Goal: Task Accomplishment & Management: Manage account settings

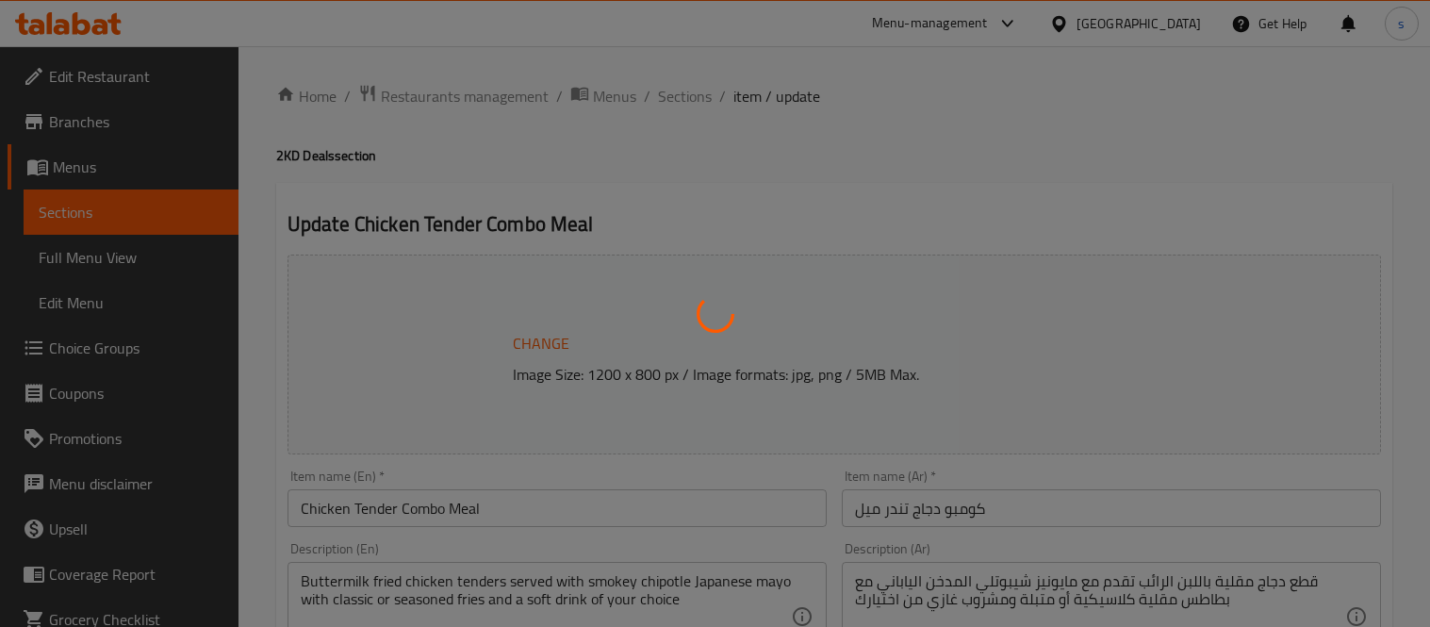
type input "اختيارك من المشروب:"
type input "1"
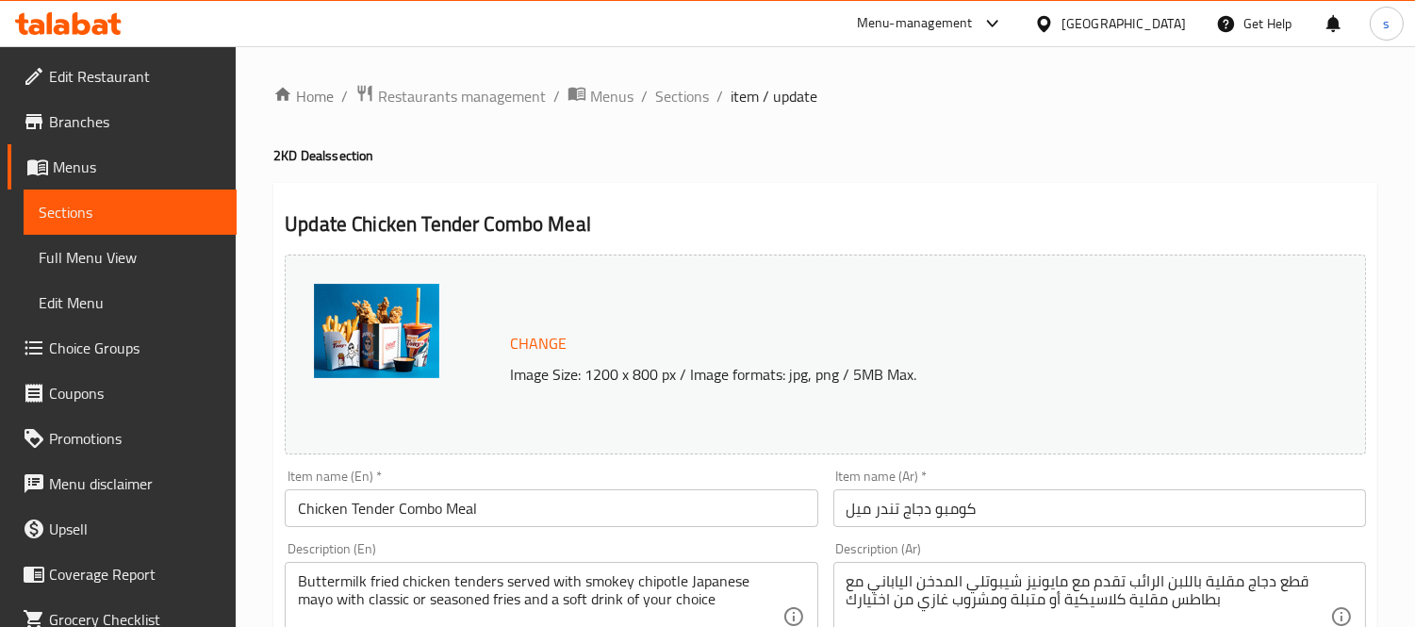
click at [1004, 12] on icon at bounding box center [992, 23] width 23 height 23
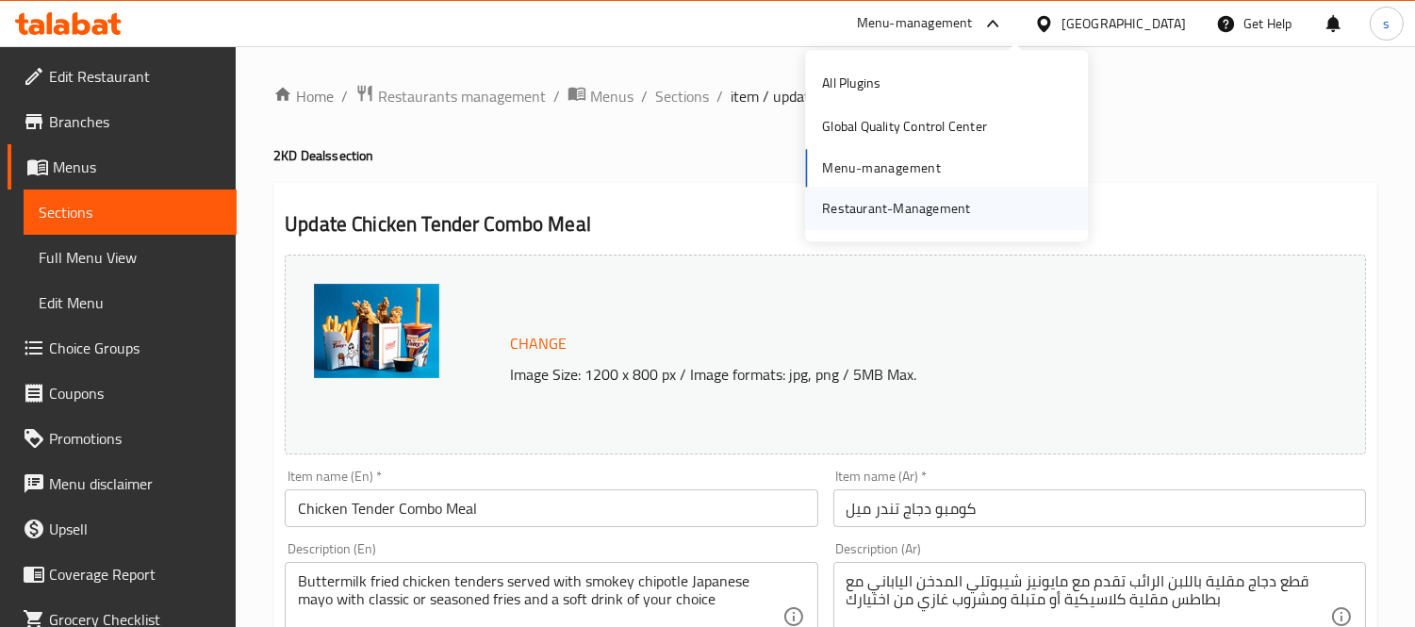
click at [922, 201] on div "Restaurant-Management" at bounding box center [896, 208] width 148 height 21
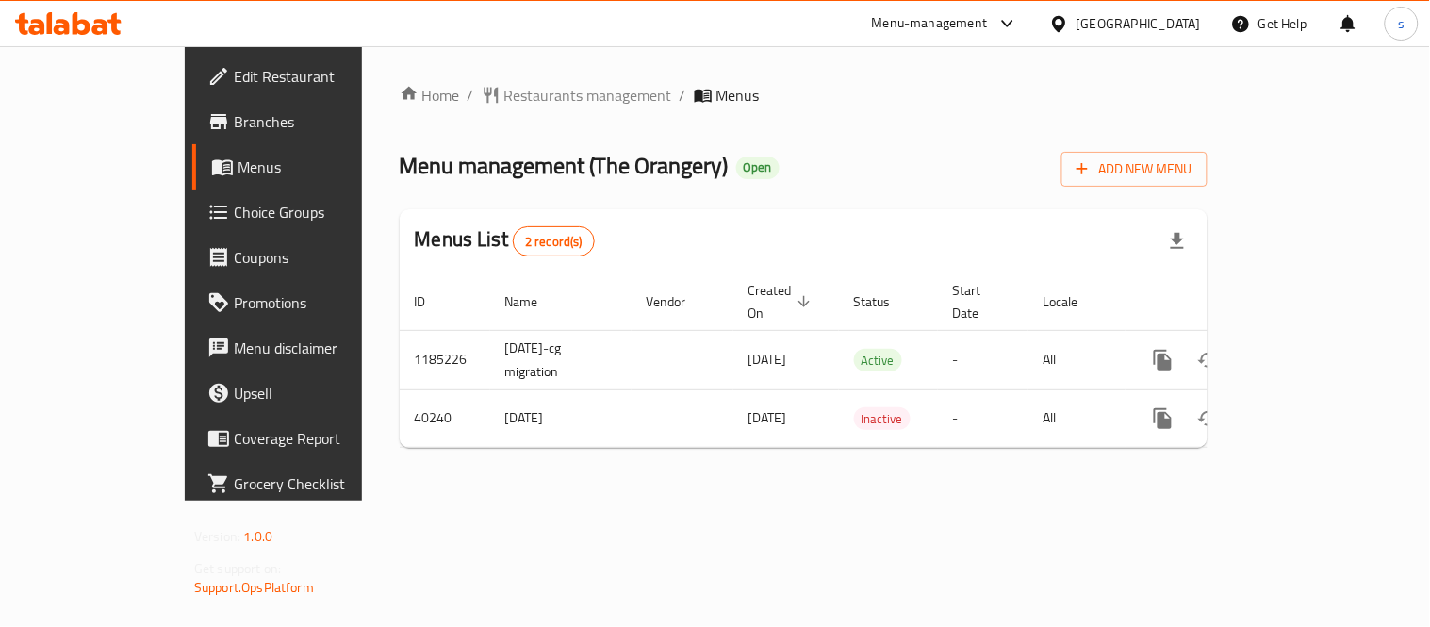
click at [1165, 21] on div "Bahrain" at bounding box center [1139, 23] width 124 height 21
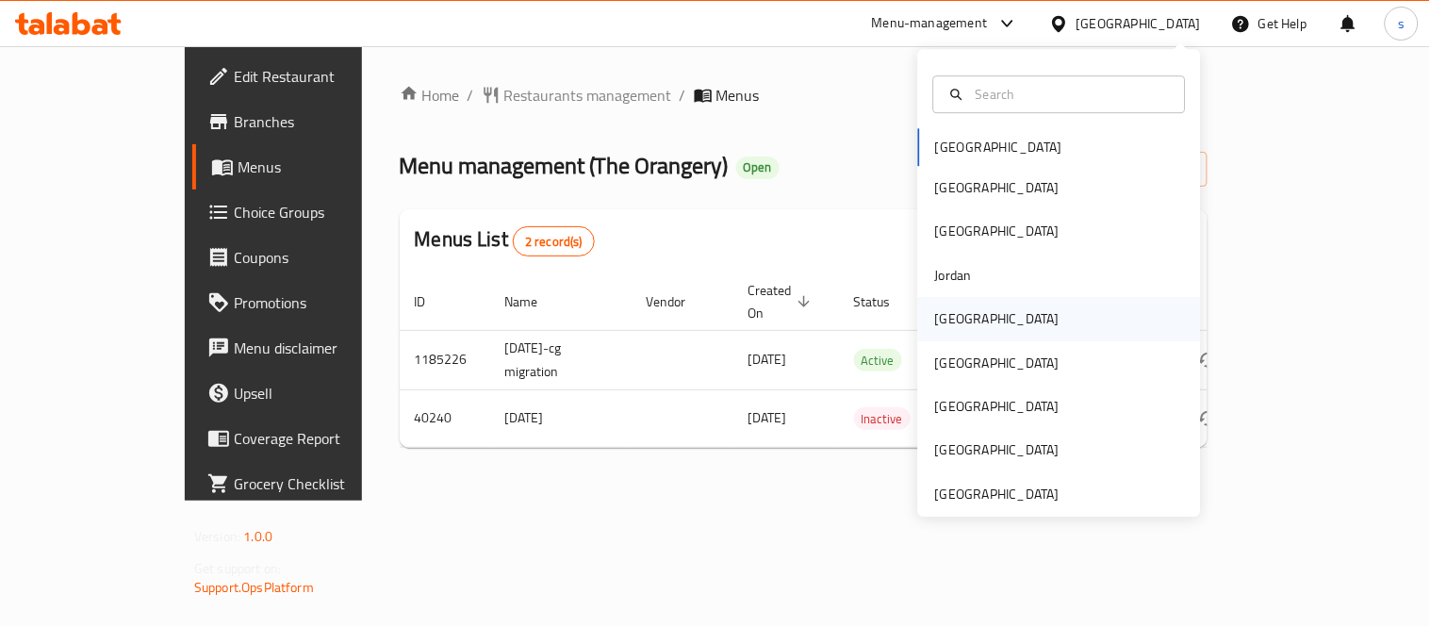
click at [936, 318] on div "[GEOGRAPHIC_DATA]" at bounding box center [997, 318] width 124 height 21
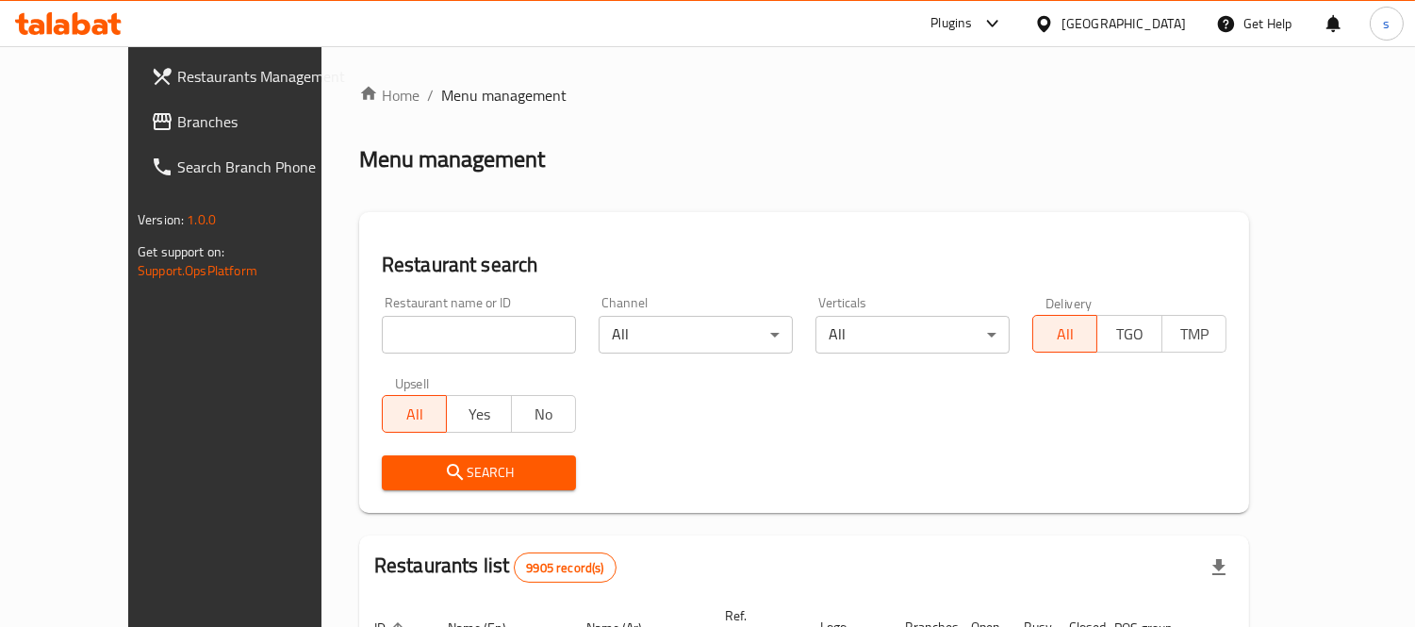
click at [136, 135] on link "Branches" at bounding box center [250, 121] width 229 height 45
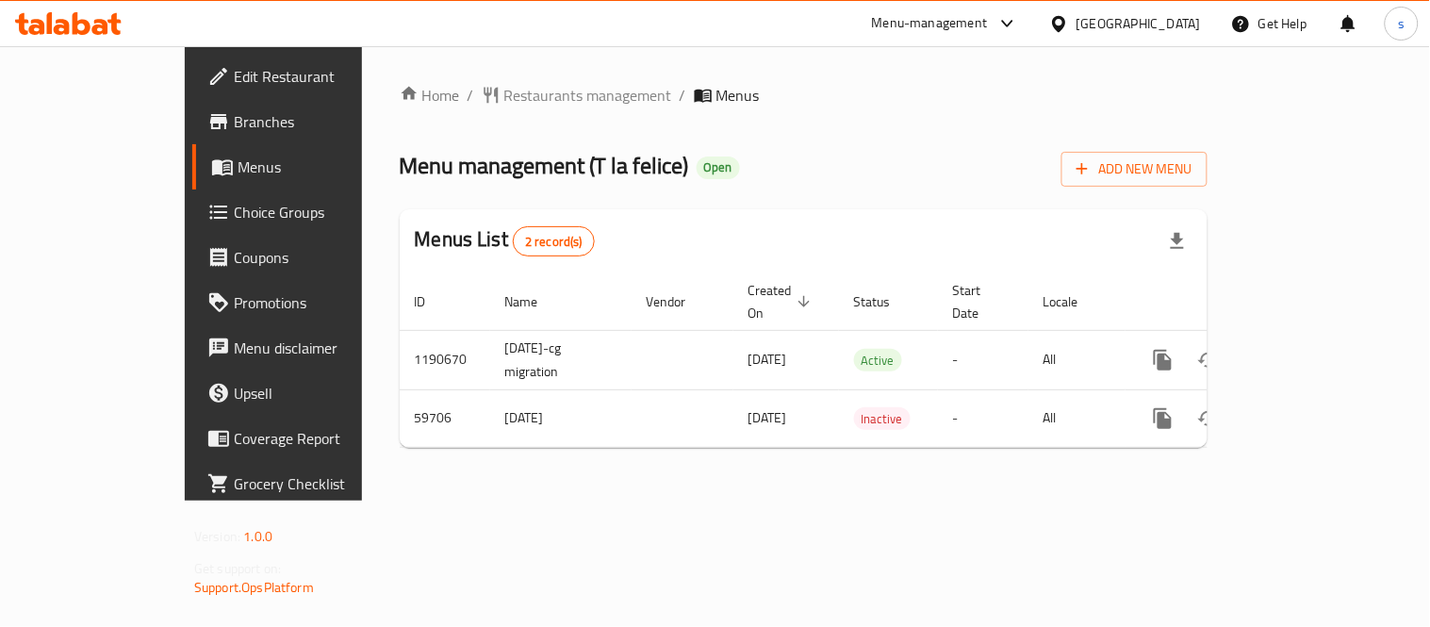
click at [1176, 29] on div "[GEOGRAPHIC_DATA]" at bounding box center [1139, 23] width 124 height 21
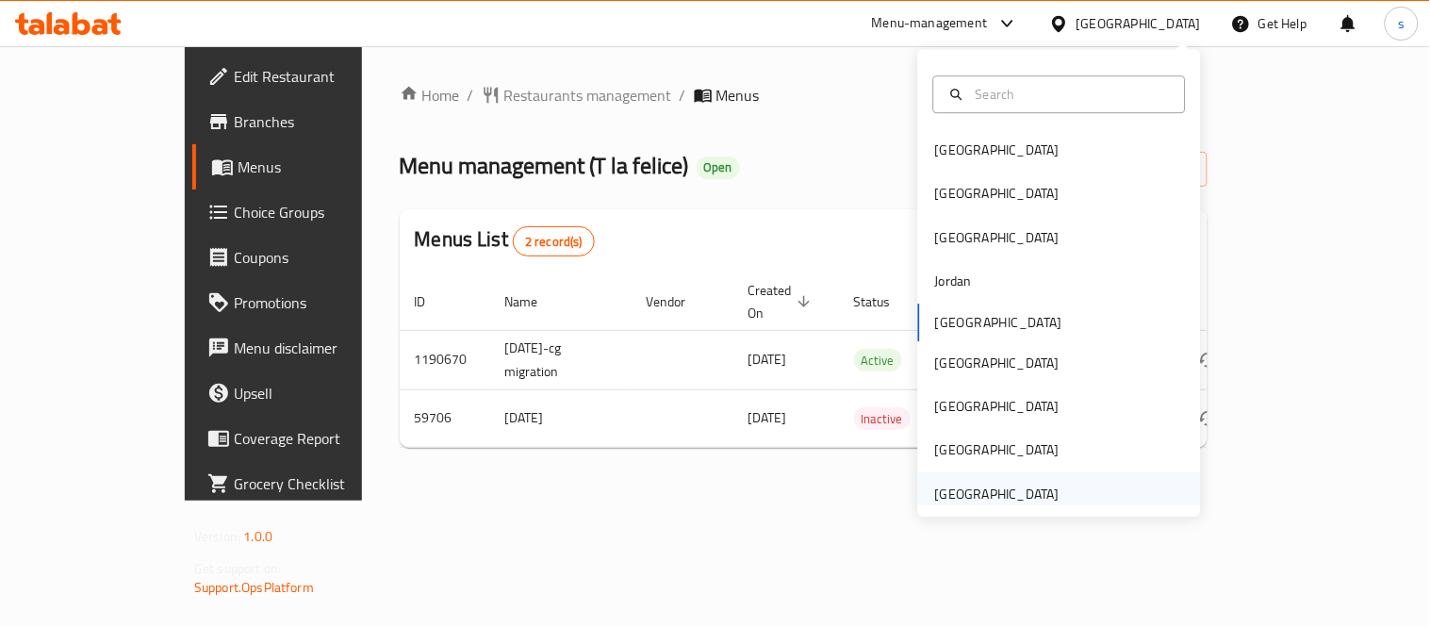
click at [994, 490] on div "[GEOGRAPHIC_DATA]" at bounding box center [997, 494] width 124 height 21
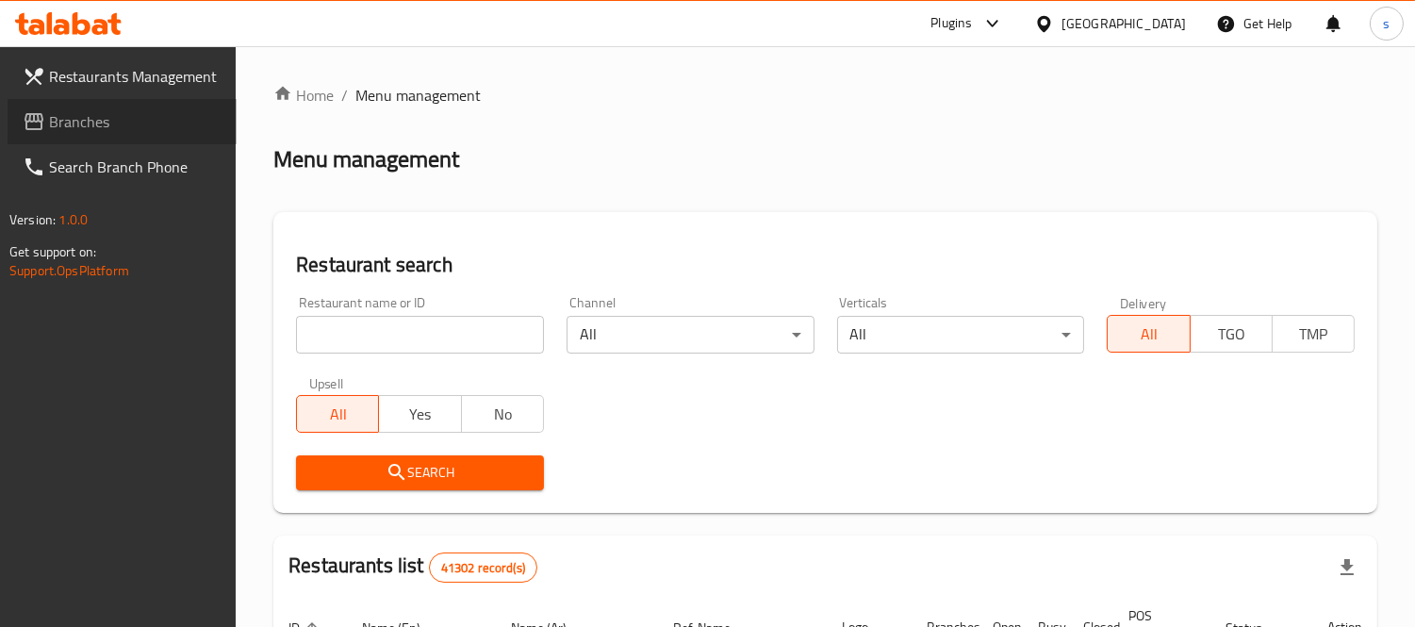
click at [59, 120] on span "Branches" at bounding box center [135, 121] width 173 height 23
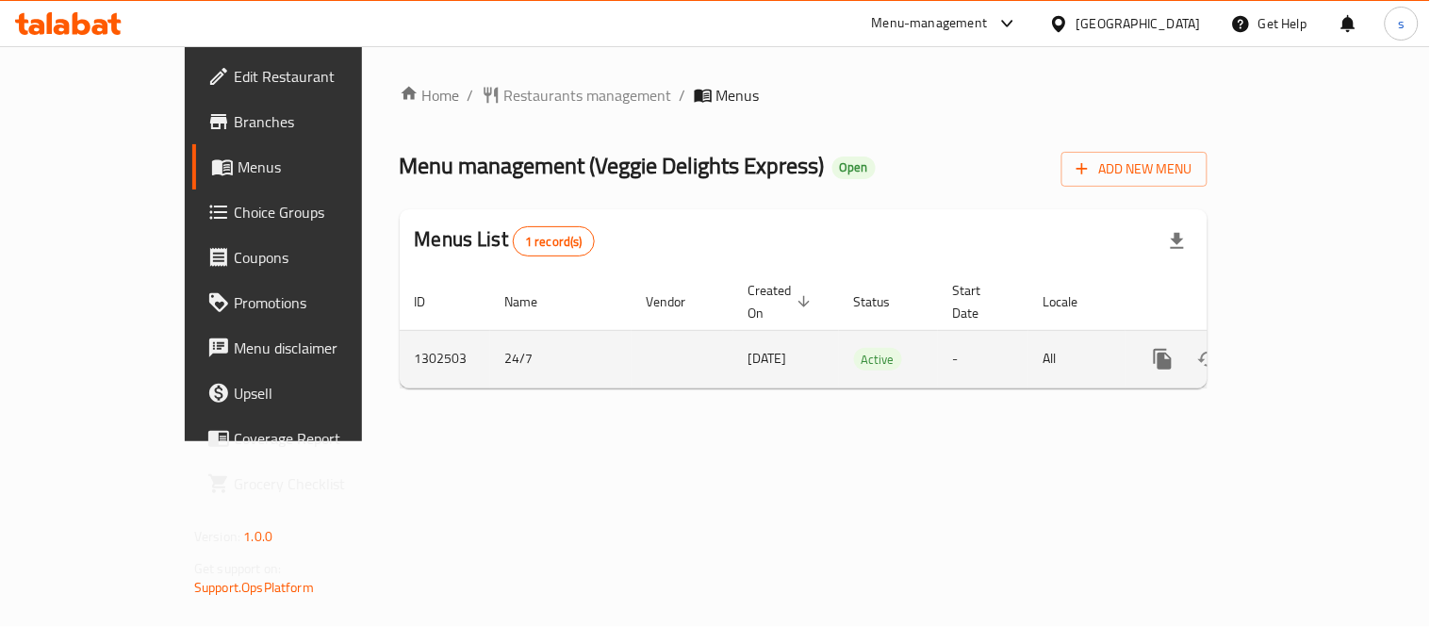
click at [1310, 348] on icon "enhanced table" at bounding box center [1299, 359] width 23 height 23
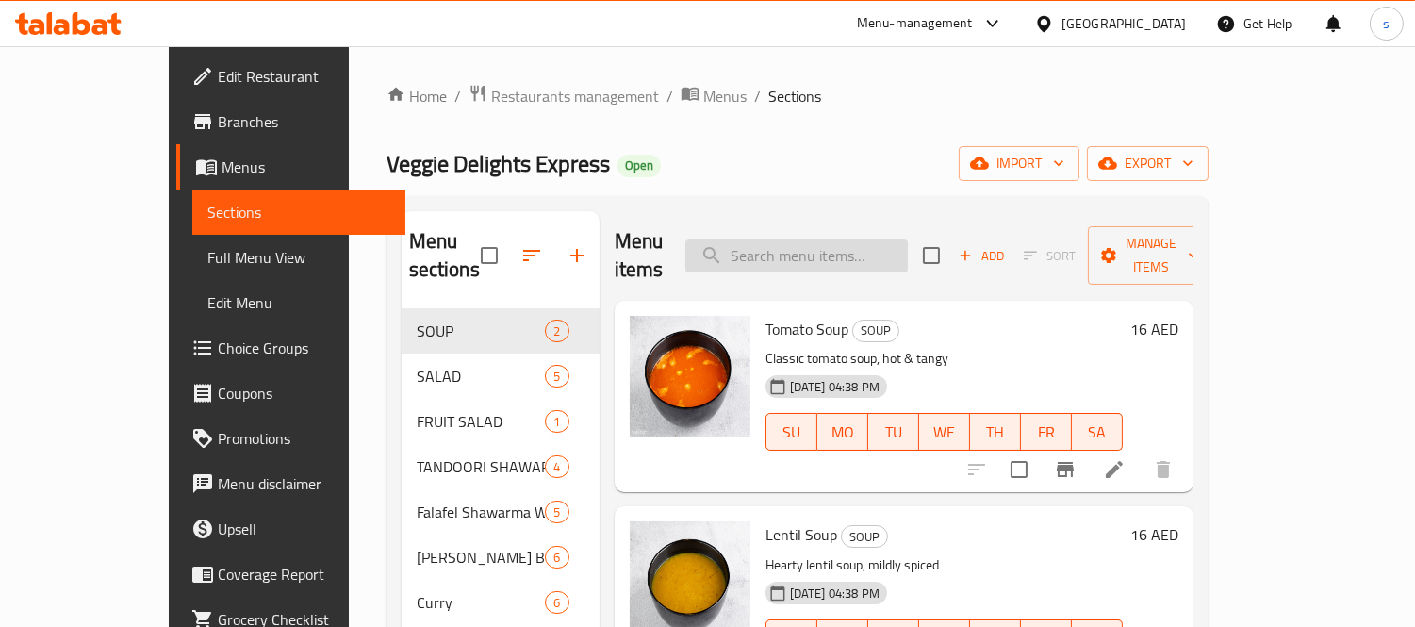
click at [823, 250] on input "search" at bounding box center [796, 255] width 222 height 33
paste input "Quick Thali"
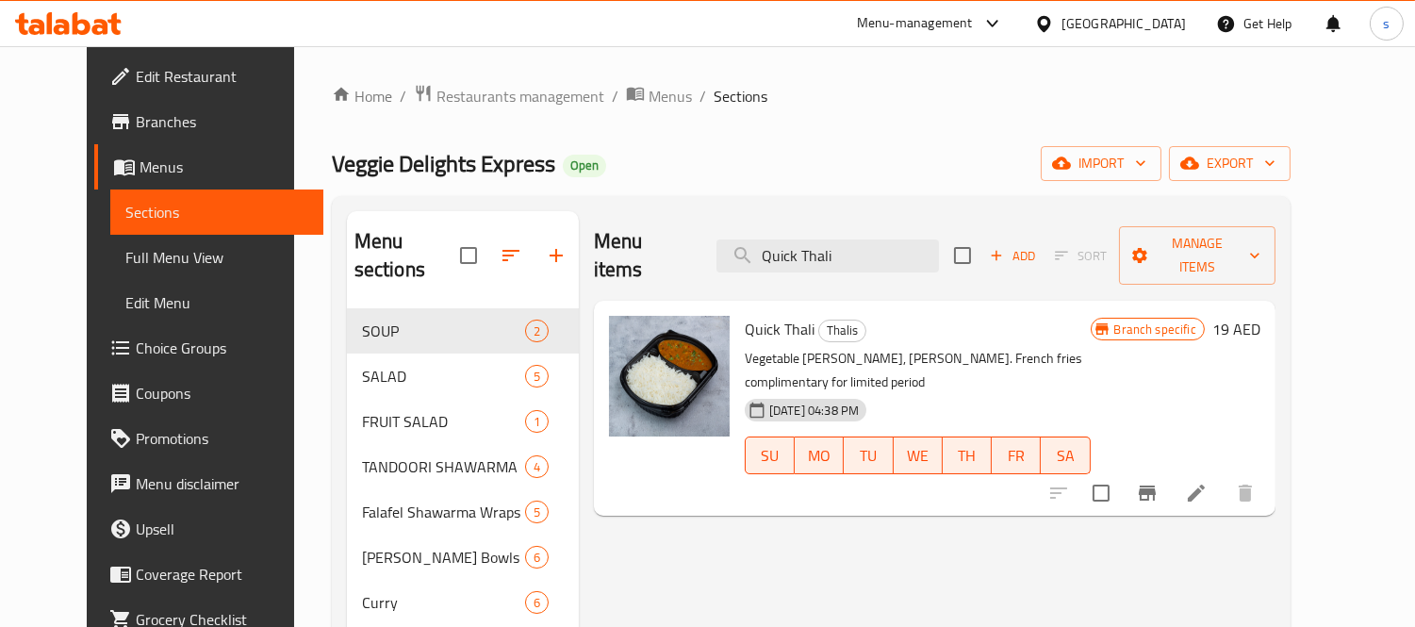
type input "Quick Thali"
click at [1110, 13] on div "[GEOGRAPHIC_DATA]" at bounding box center [1123, 23] width 124 height 21
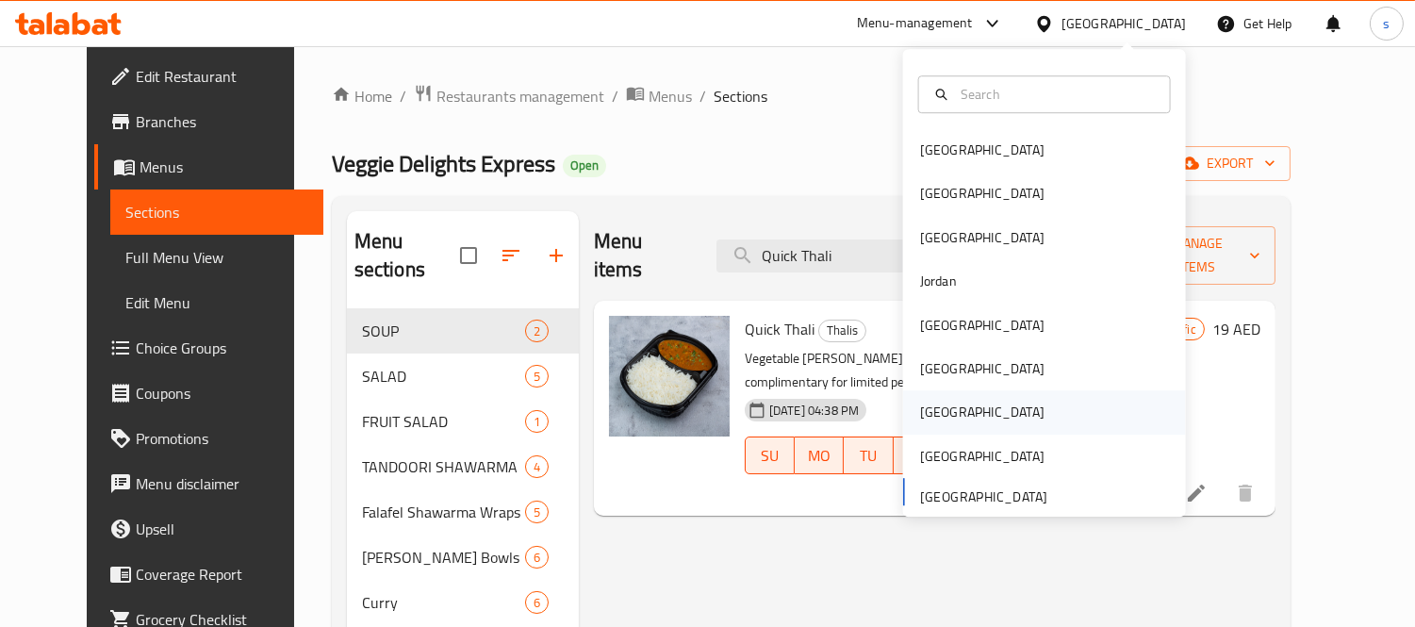
click at [930, 405] on div "[GEOGRAPHIC_DATA]" at bounding box center [982, 413] width 124 height 21
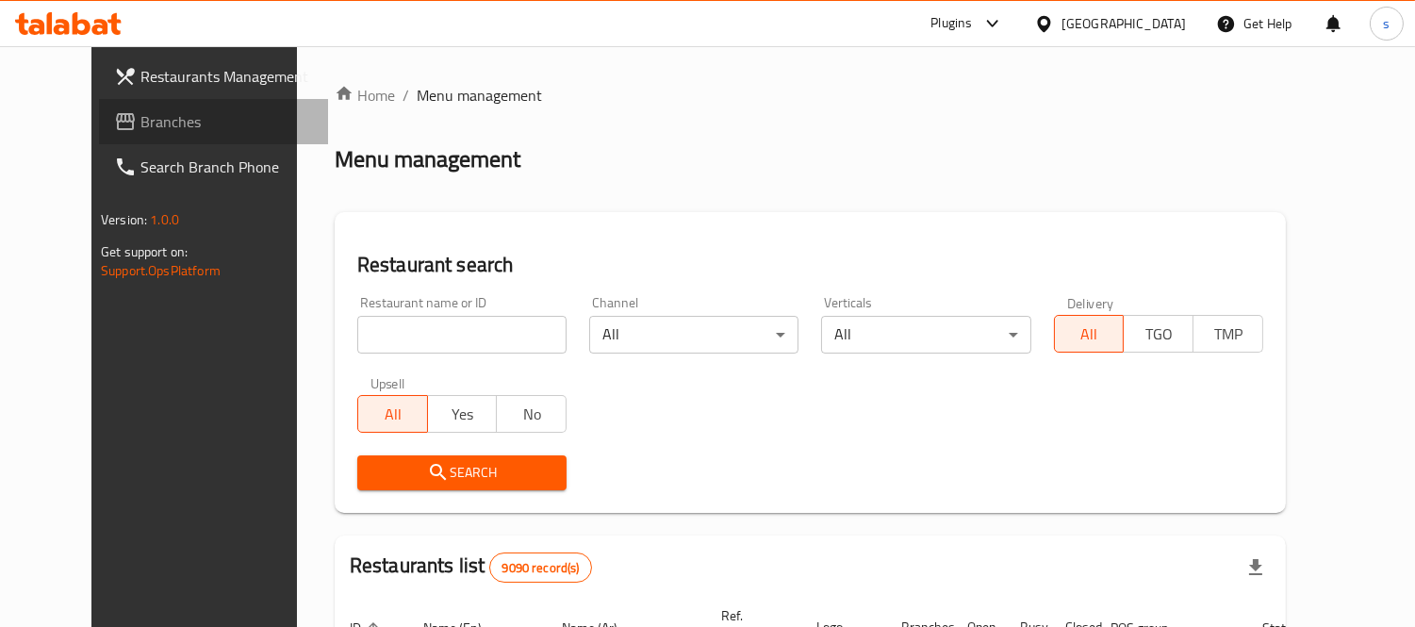
click at [140, 115] on span "Branches" at bounding box center [226, 121] width 173 height 23
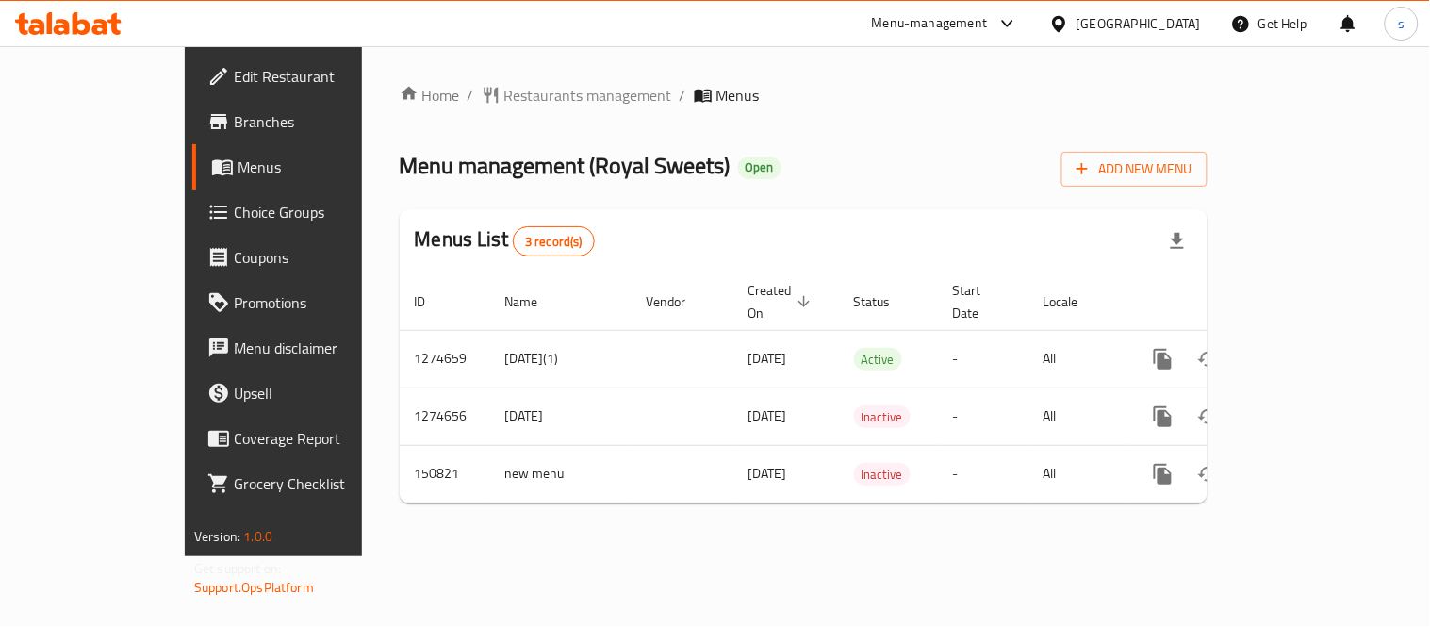
click at [1077, 17] on div at bounding box center [1062, 23] width 27 height 21
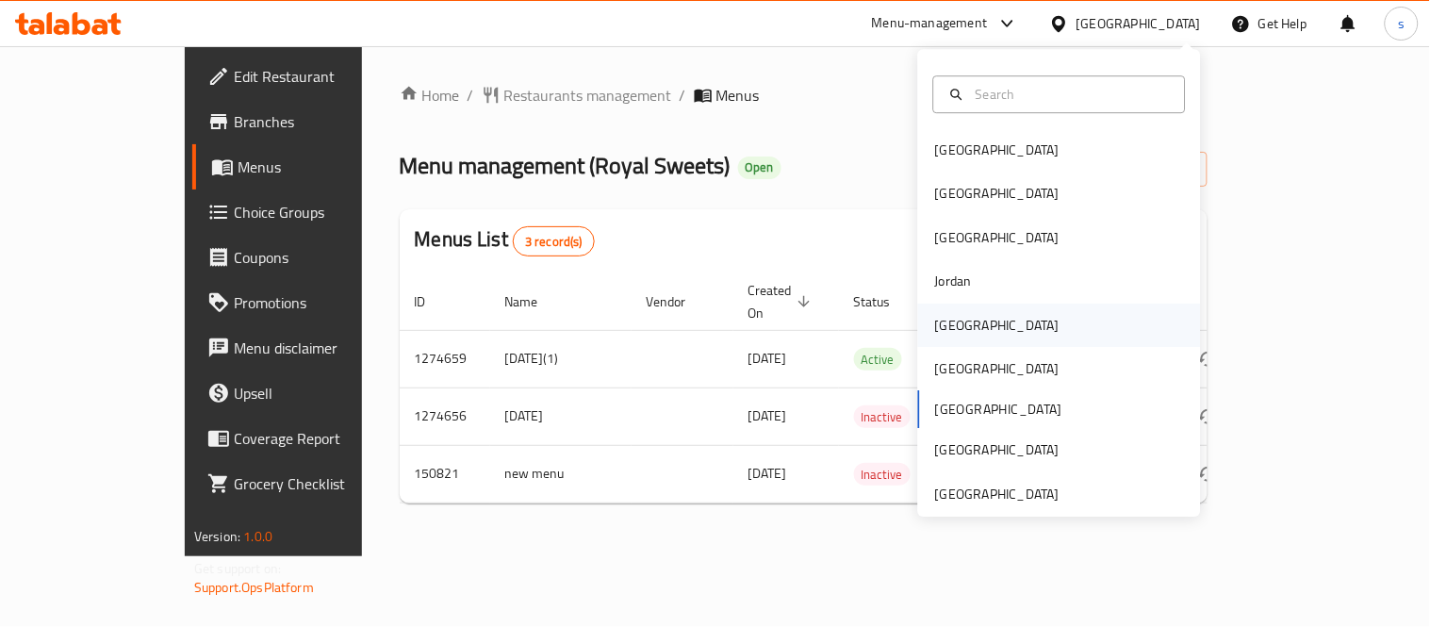
click at [946, 306] on div "[GEOGRAPHIC_DATA]" at bounding box center [997, 325] width 155 height 43
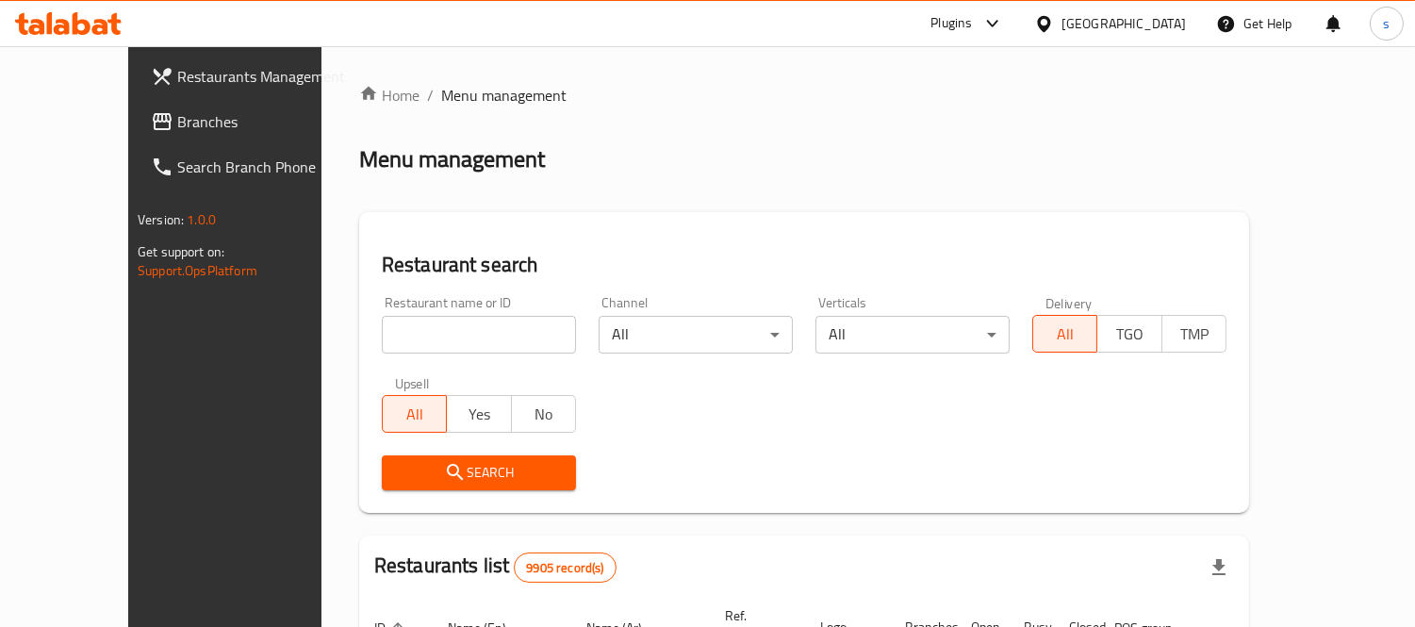
click at [136, 136] on link "Branches" at bounding box center [250, 121] width 229 height 45
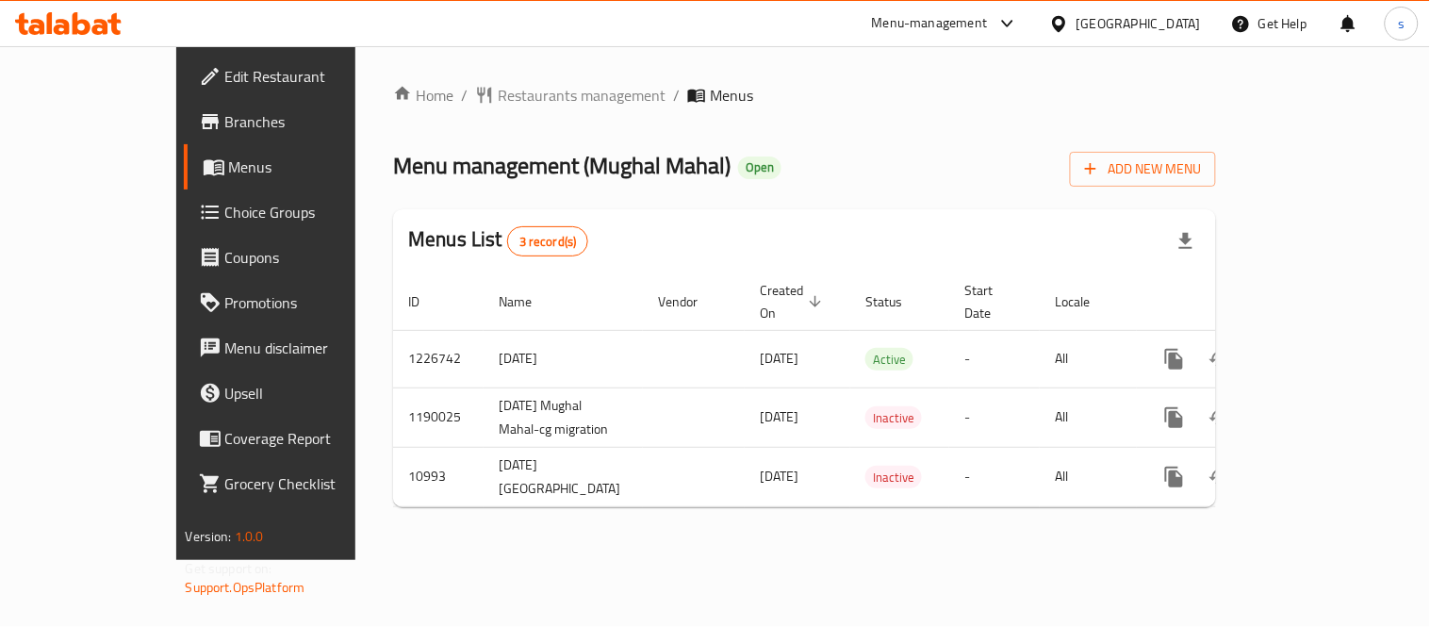
click at [1019, 24] on icon at bounding box center [1007, 23] width 23 height 23
click at [981, 203] on div "Restaurant-Management" at bounding box center [912, 208] width 148 height 21
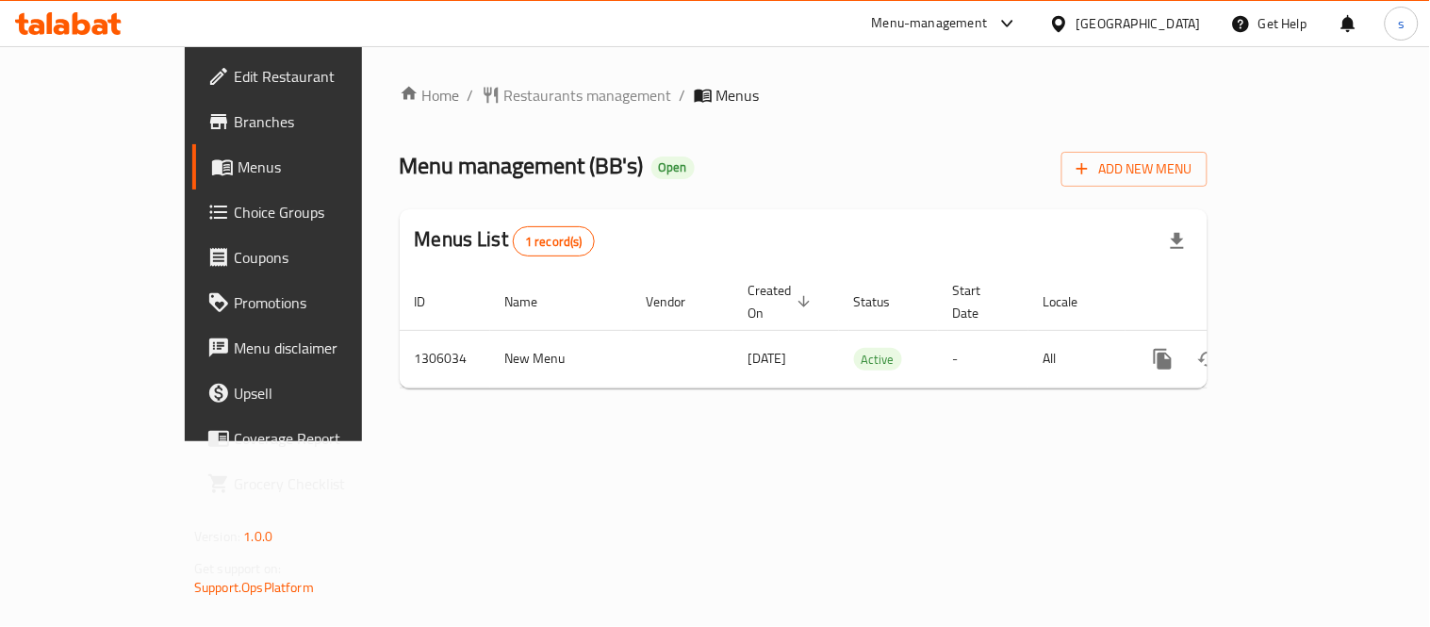
click at [1172, 22] on div "[GEOGRAPHIC_DATA]" at bounding box center [1139, 23] width 124 height 21
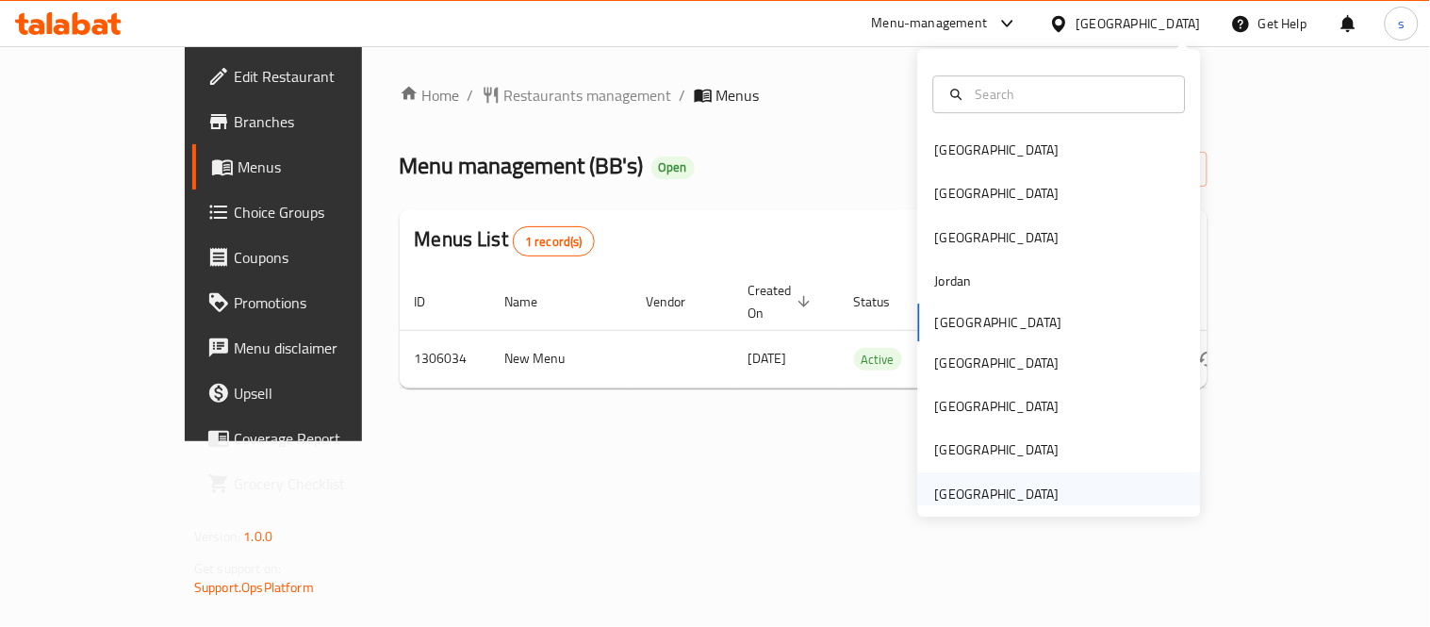
click at [987, 484] on div "[GEOGRAPHIC_DATA]" at bounding box center [997, 494] width 124 height 21
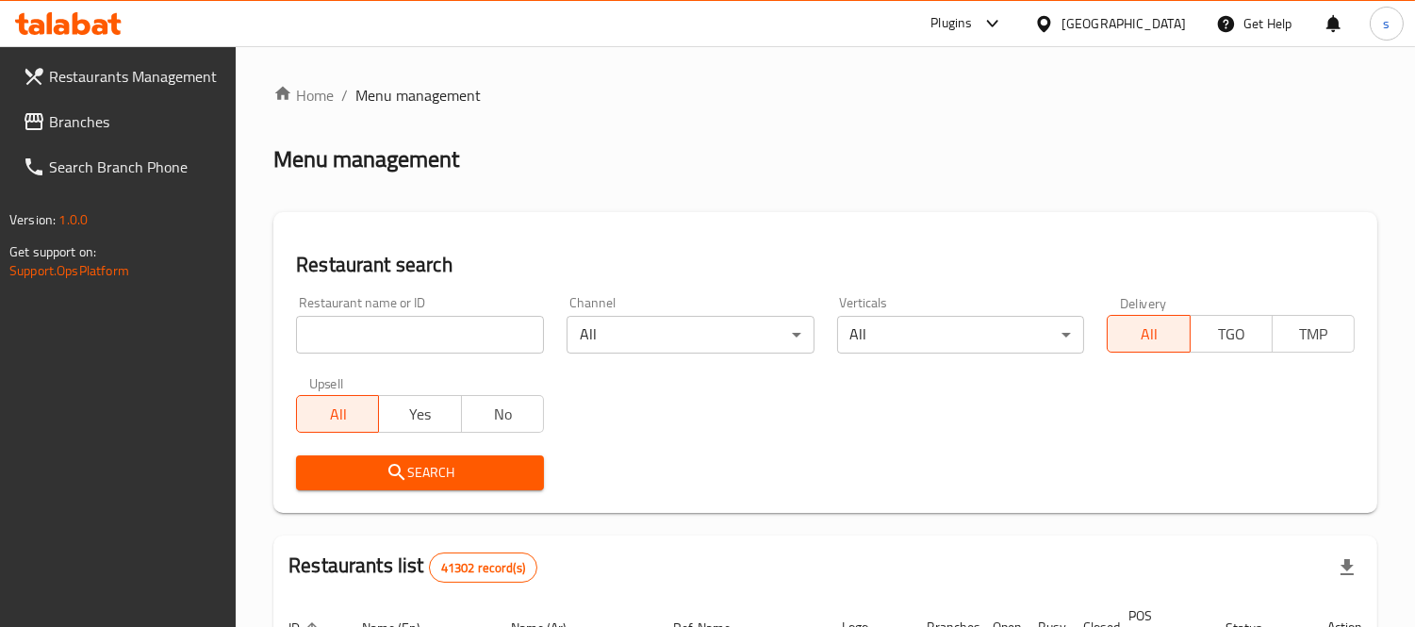
click at [68, 121] on span "Branches" at bounding box center [135, 121] width 173 height 23
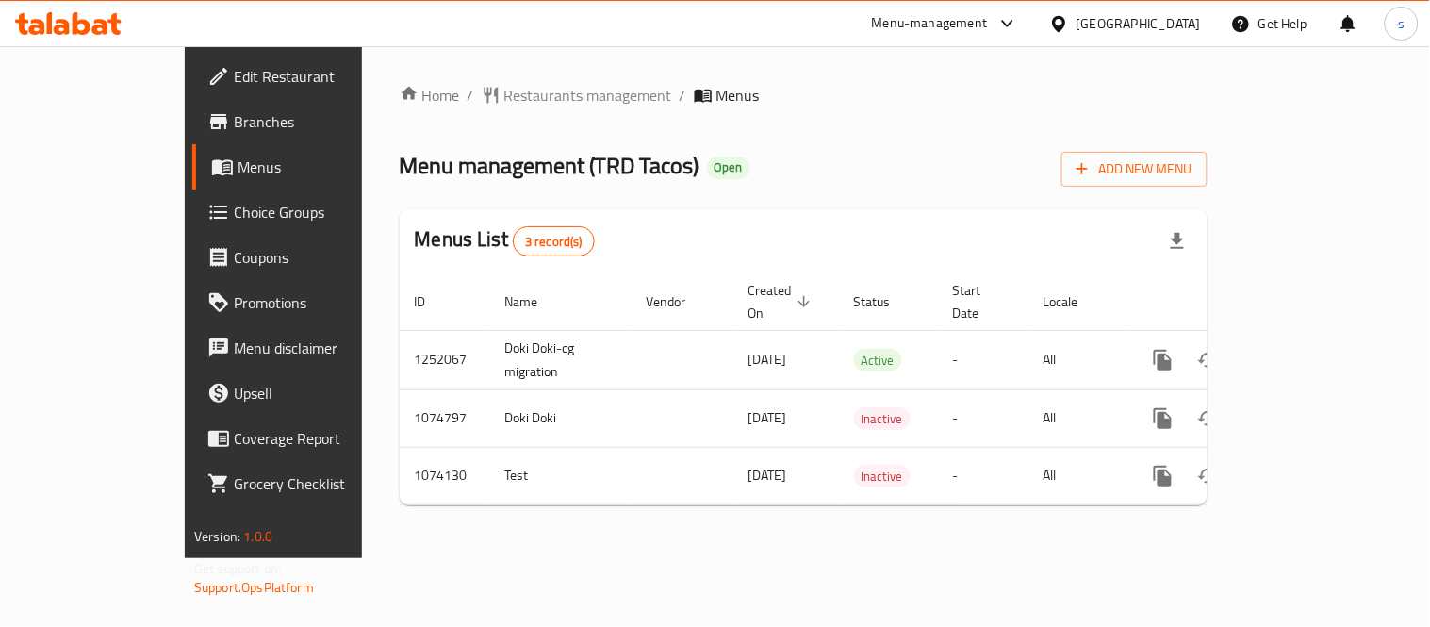
click at [1151, 25] on div "[GEOGRAPHIC_DATA]" at bounding box center [1139, 23] width 124 height 21
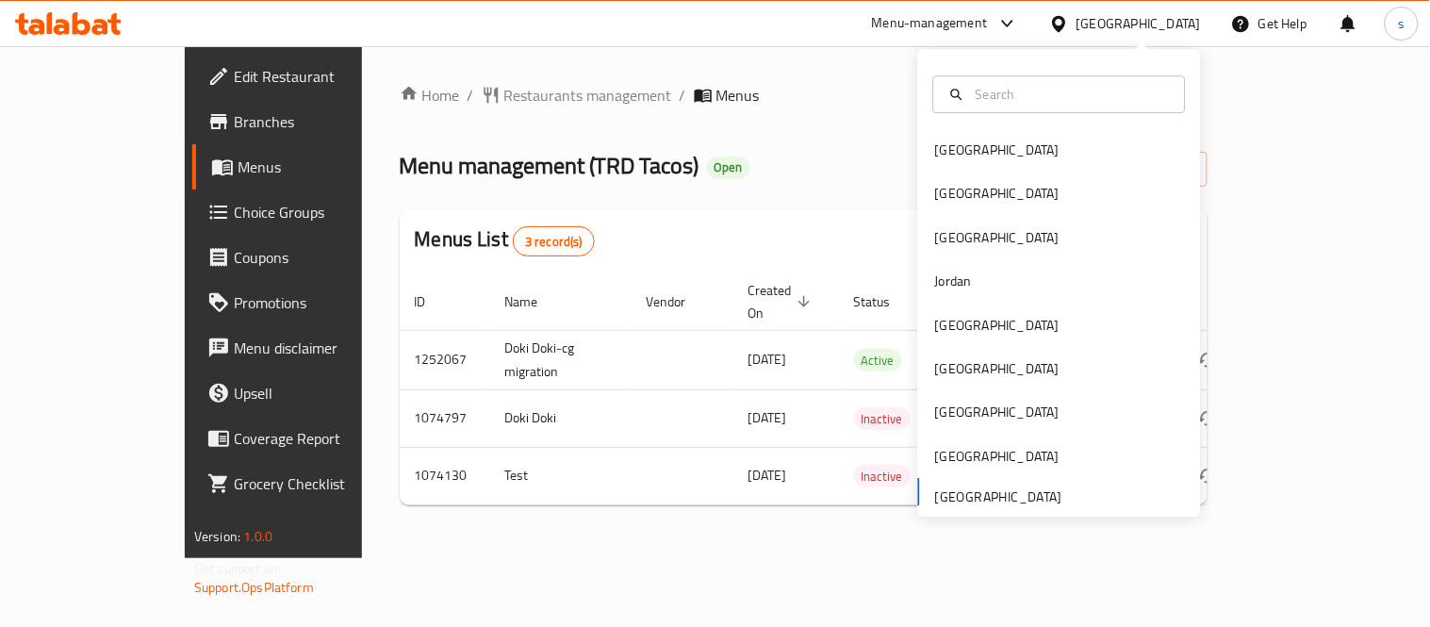
click at [1006, 22] on icon at bounding box center [1006, 24] width 11 height 8
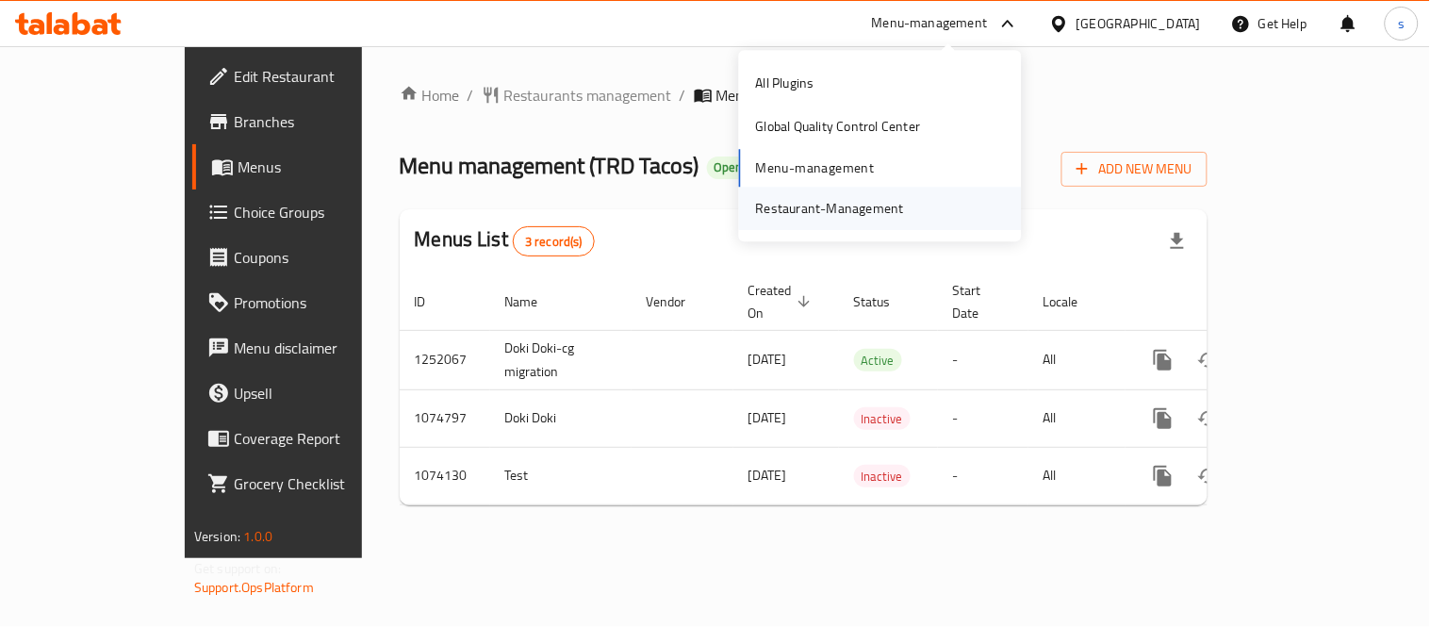
click at [875, 214] on div "Restaurant-Management" at bounding box center [830, 208] width 148 height 21
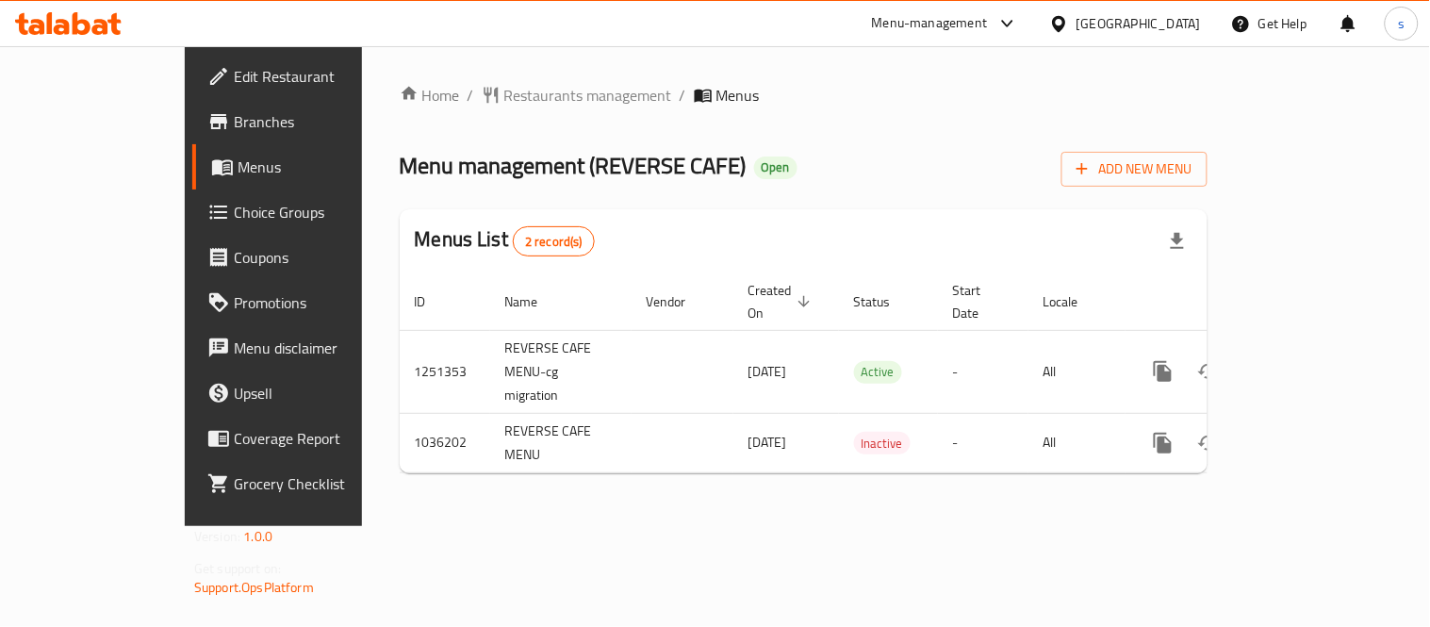
click at [1175, 25] on div "[GEOGRAPHIC_DATA]" at bounding box center [1139, 23] width 124 height 21
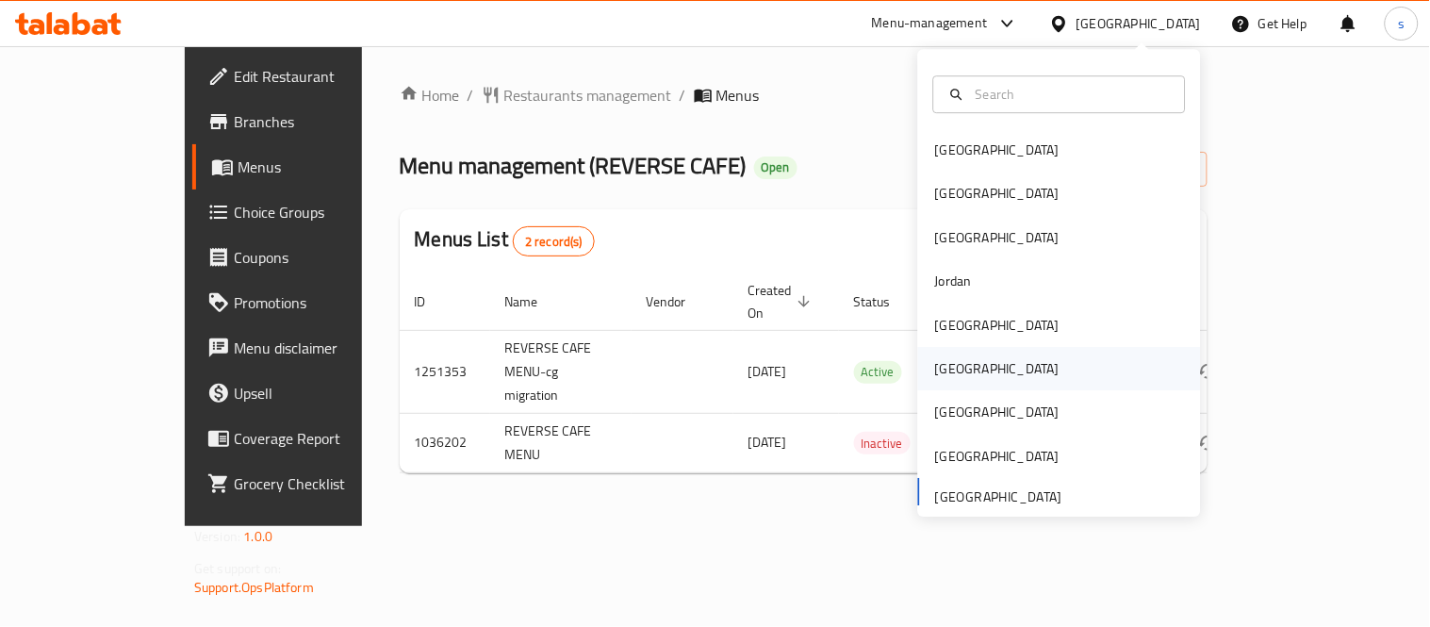
click at [954, 364] on div "Oman" at bounding box center [997, 368] width 155 height 43
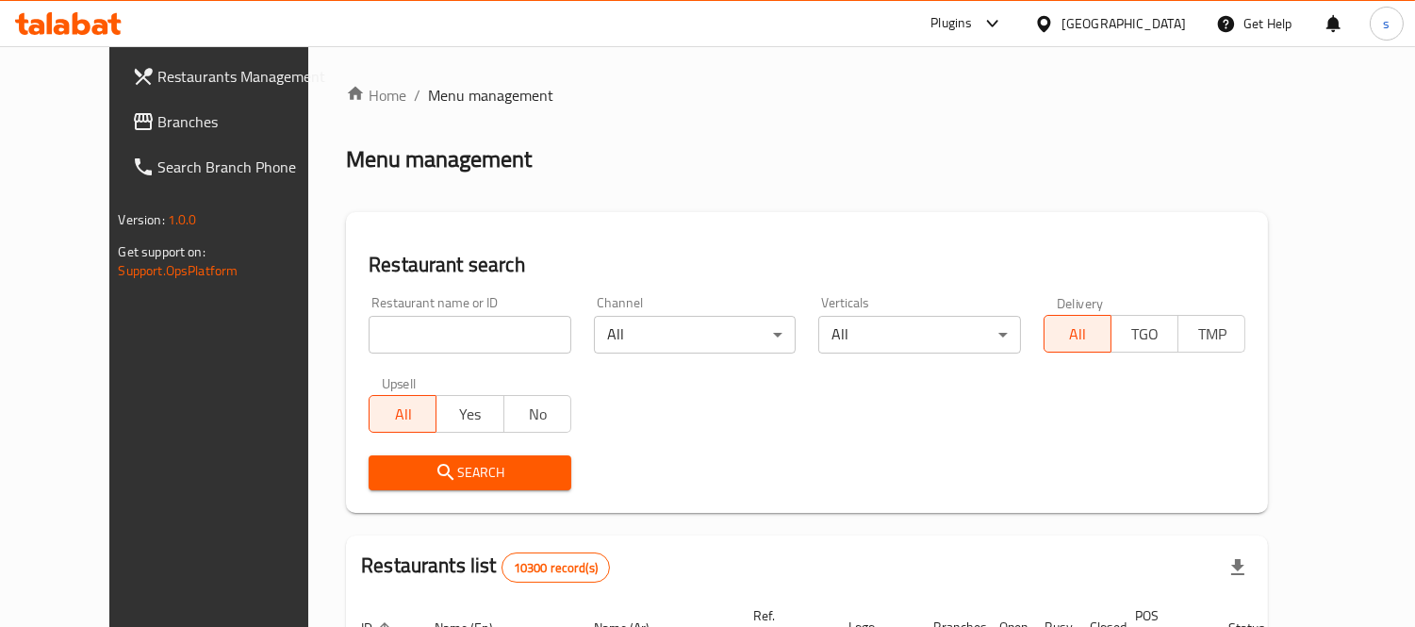
click at [158, 126] on span "Branches" at bounding box center [244, 121] width 173 height 23
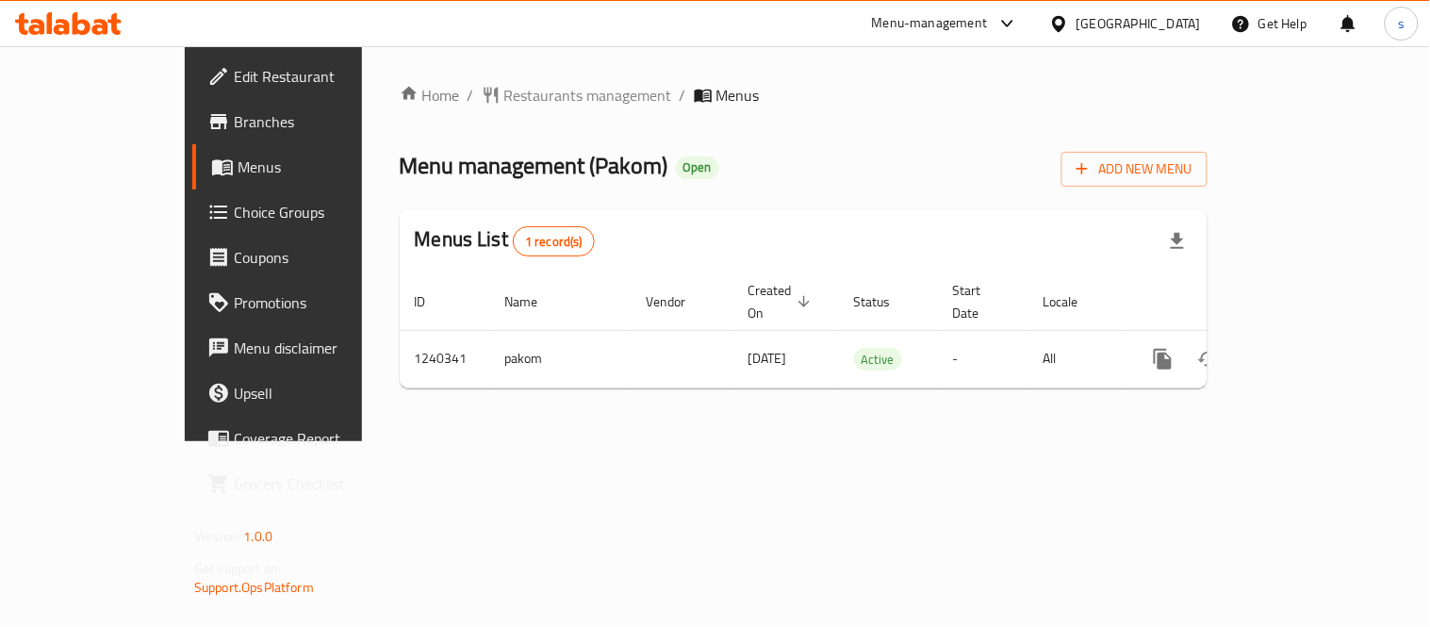
click at [1173, 23] on div "[GEOGRAPHIC_DATA]" at bounding box center [1139, 23] width 124 height 21
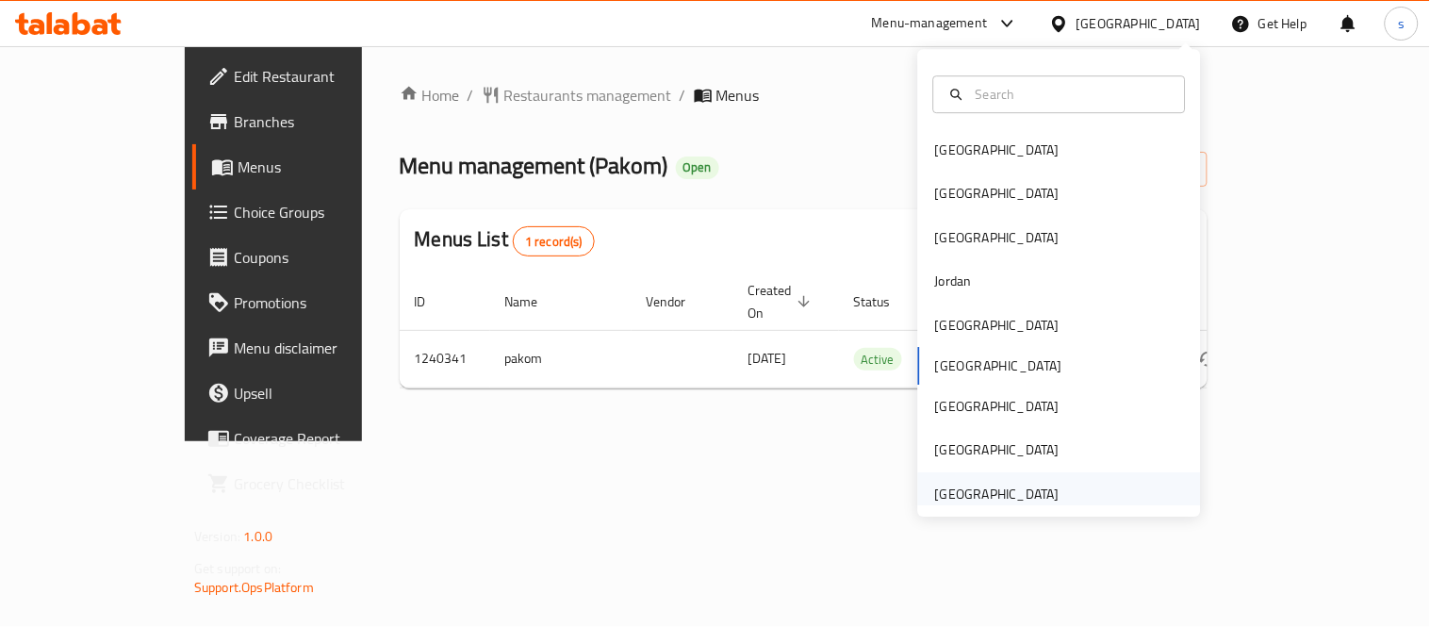
click at [976, 500] on div "[GEOGRAPHIC_DATA]" at bounding box center [997, 494] width 124 height 21
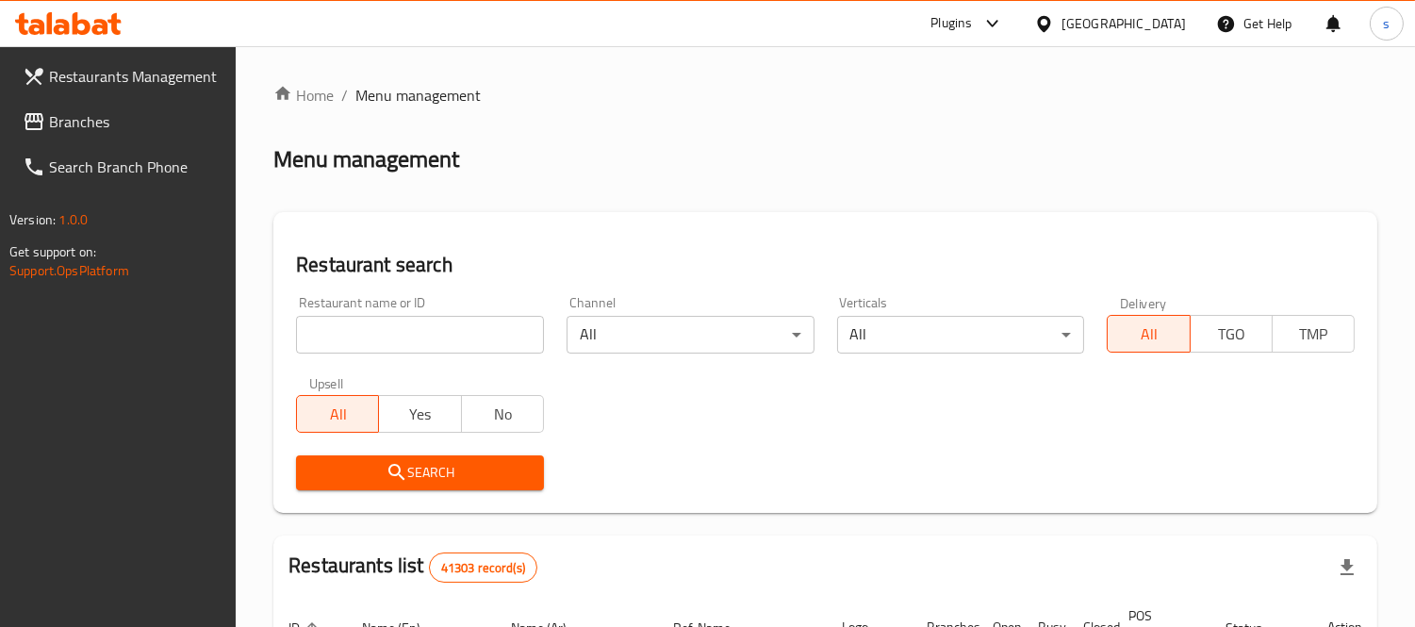
click at [101, 123] on span "Branches" at bounding box center [135, 121] width 173 height 23
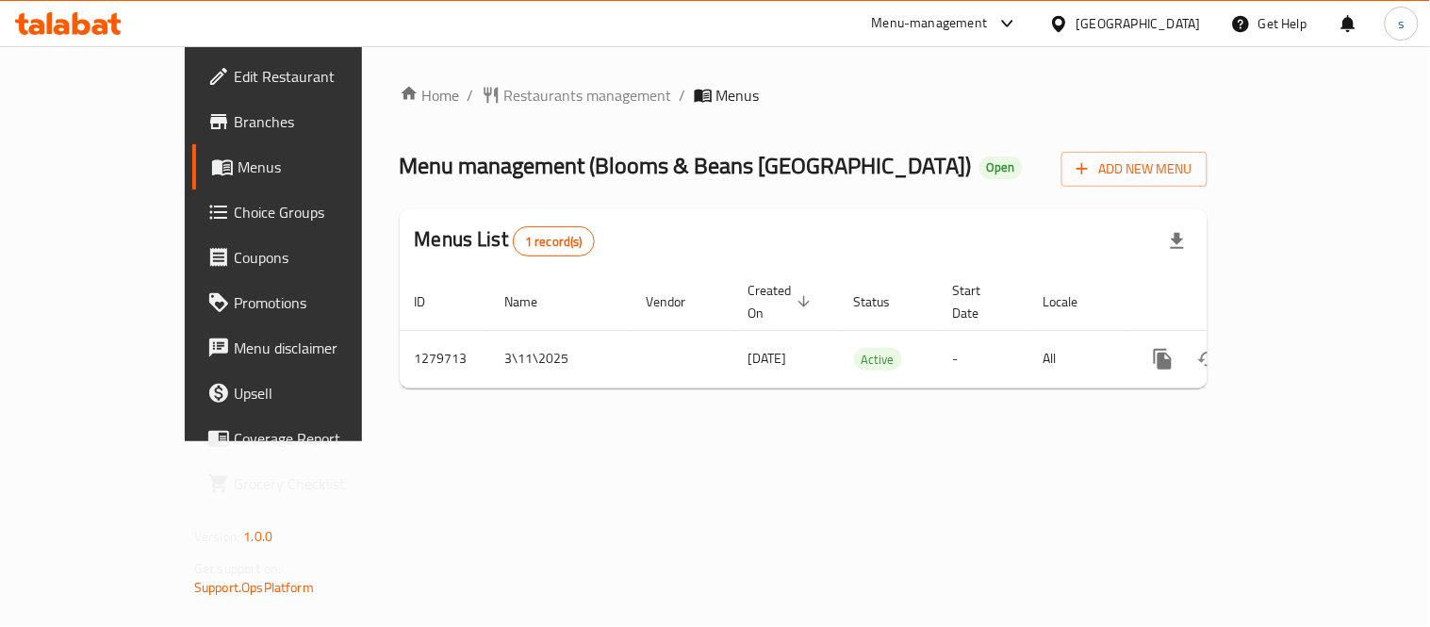
click at [1106, 32] on div "[GEOGRAPHIC_DATA]" at bounding box center [1139, 23] width 124 height 21
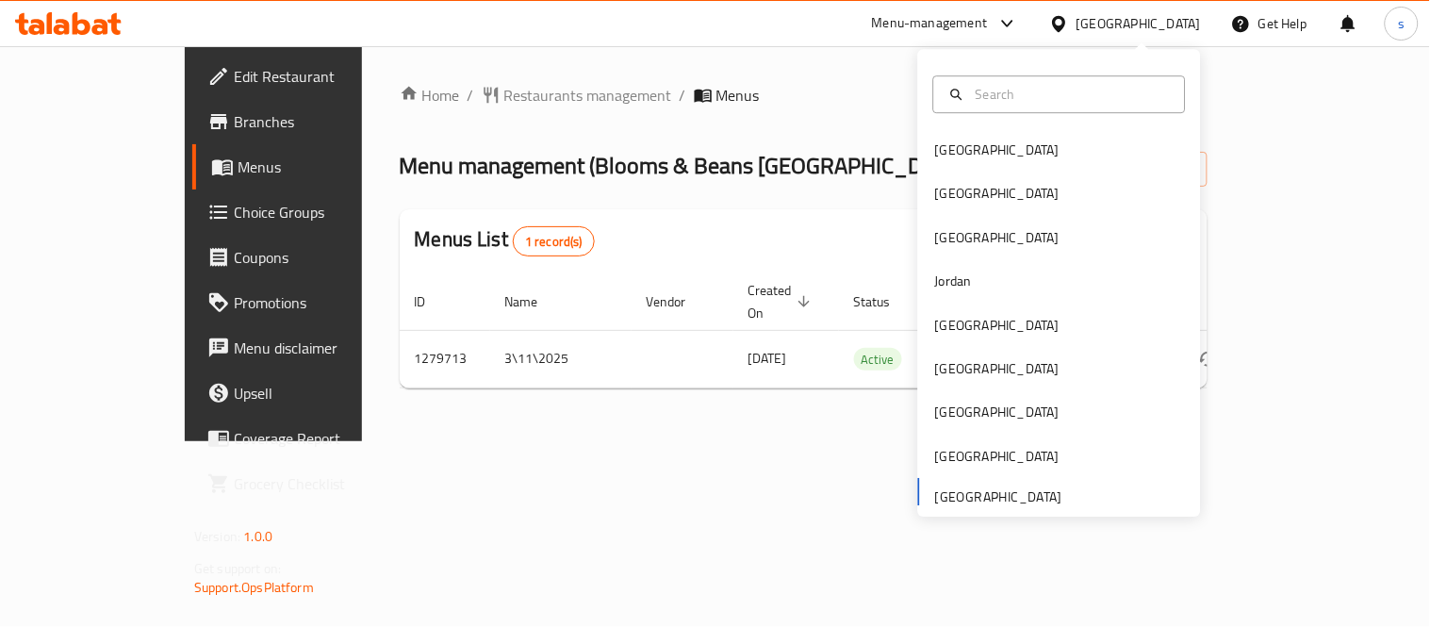
click at [967, 485] on div "Bahrain Egypt Iraq Jordan Kuwait Oman Qatar Saudi Arabia United Arab Emirates" at bounding box center [1059, 321] width 283 height 387
click at [980, 493] on div "Bahrain Egypt Iraq Jordan Kuwait Oman Qatar Saudi Arabia United Arab Emirates" at bounding box center [1059, 321] width 283 height 387
drag, startPoint x: 789, startPoint y: 426, endPoint x: 796, endPoint y: 413, distance: 14.8
click at [792, 422] on div "Home / Restaurants management / Menus Menu management ( Blooms & Beans Dubai ) …" at bounding box center [803, 243] width 883 height 395
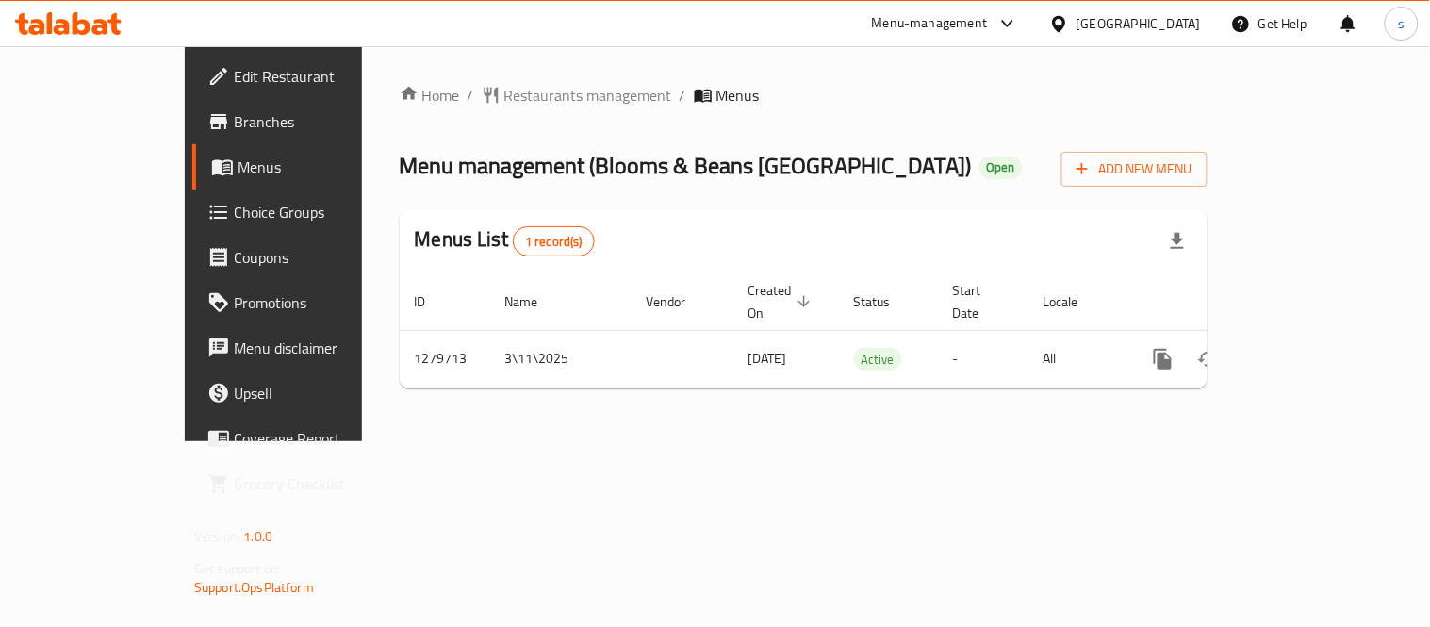
click at [1016, 20] on icon at bounding box center [1007, 23] width 23 height 23
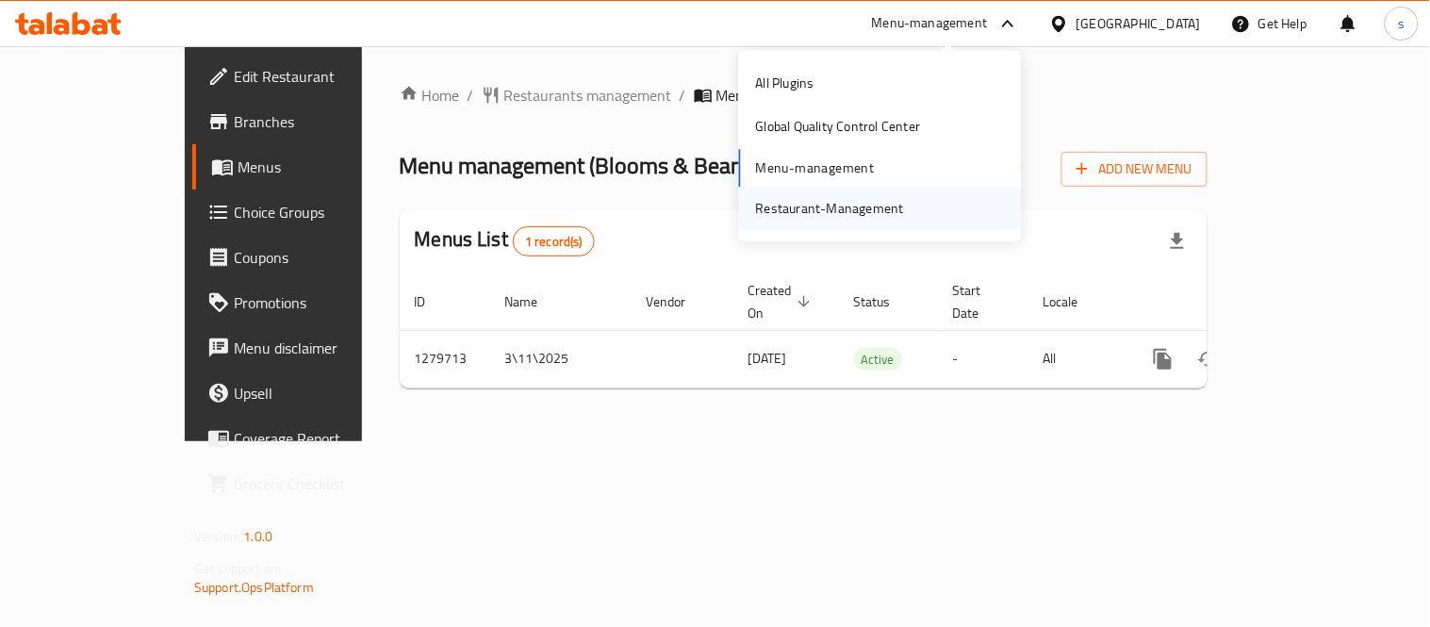
click at [865, 204] on div "Restaurant-Management" at bounding box center [830, 208] width 148 height 21
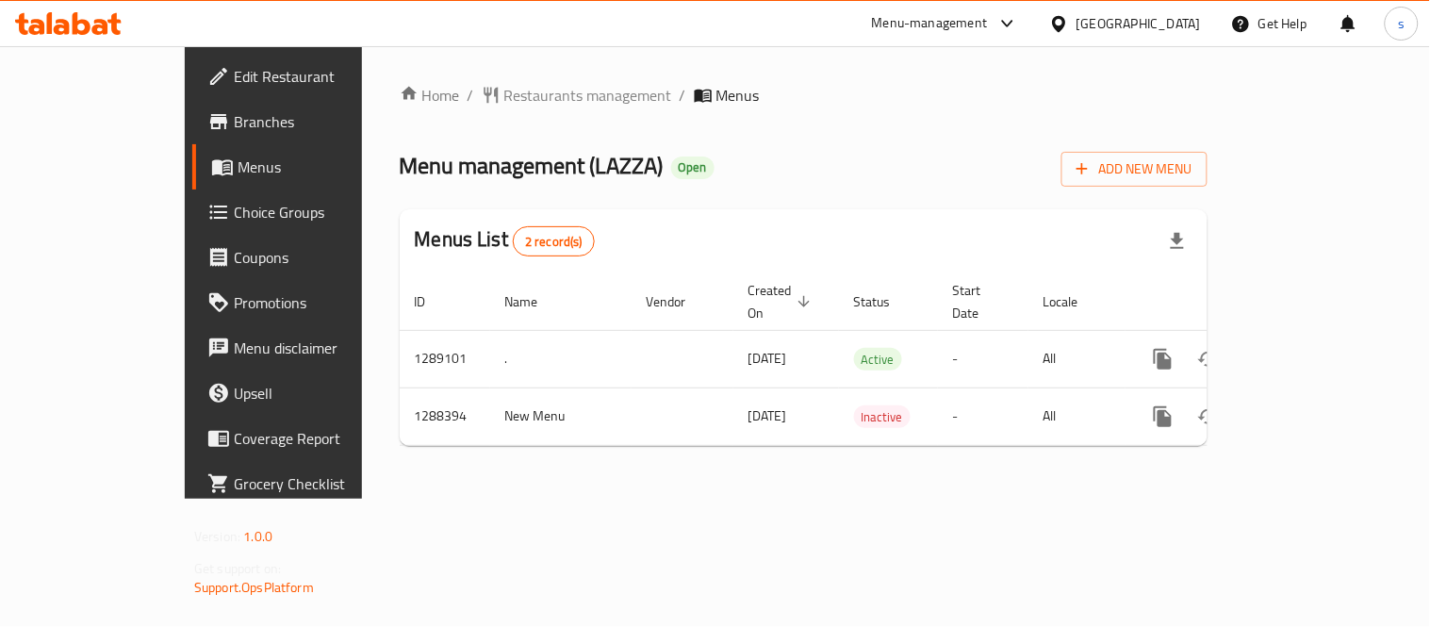
click at [1141, 26] on div "[GEOGRAPHIC_DATA]" at bounding box center [1139, 23] width 124 height 21
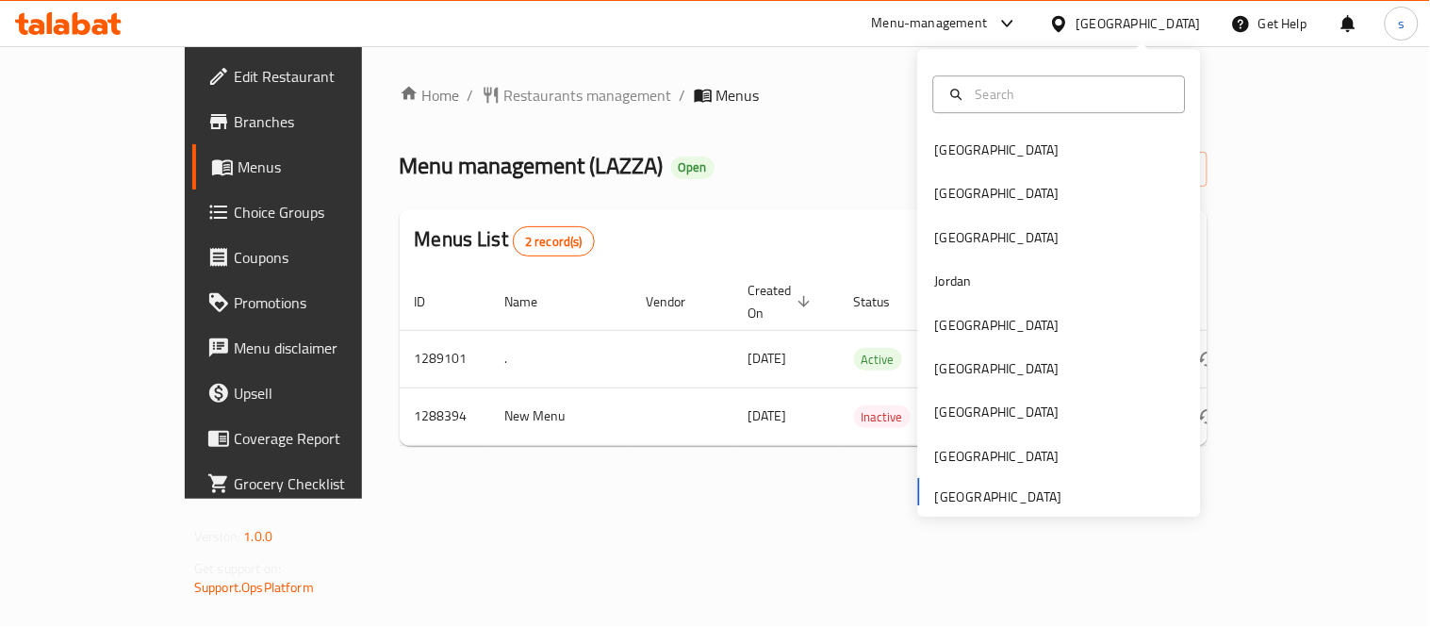
click at [1009, 23] on icon at bounding box center [1007, 23] width 23 height 23
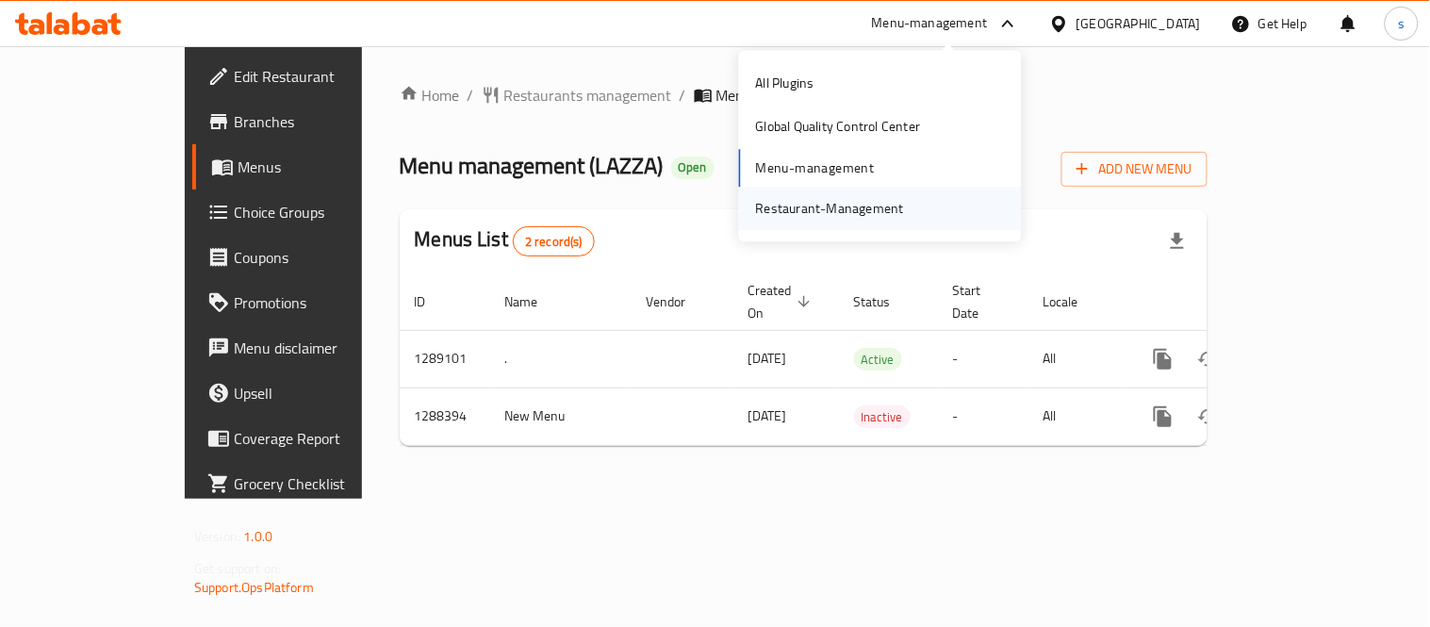
click at [908, 202] on div "Restaurant-Management" at bounding box center [830, 208] width 178 height 43
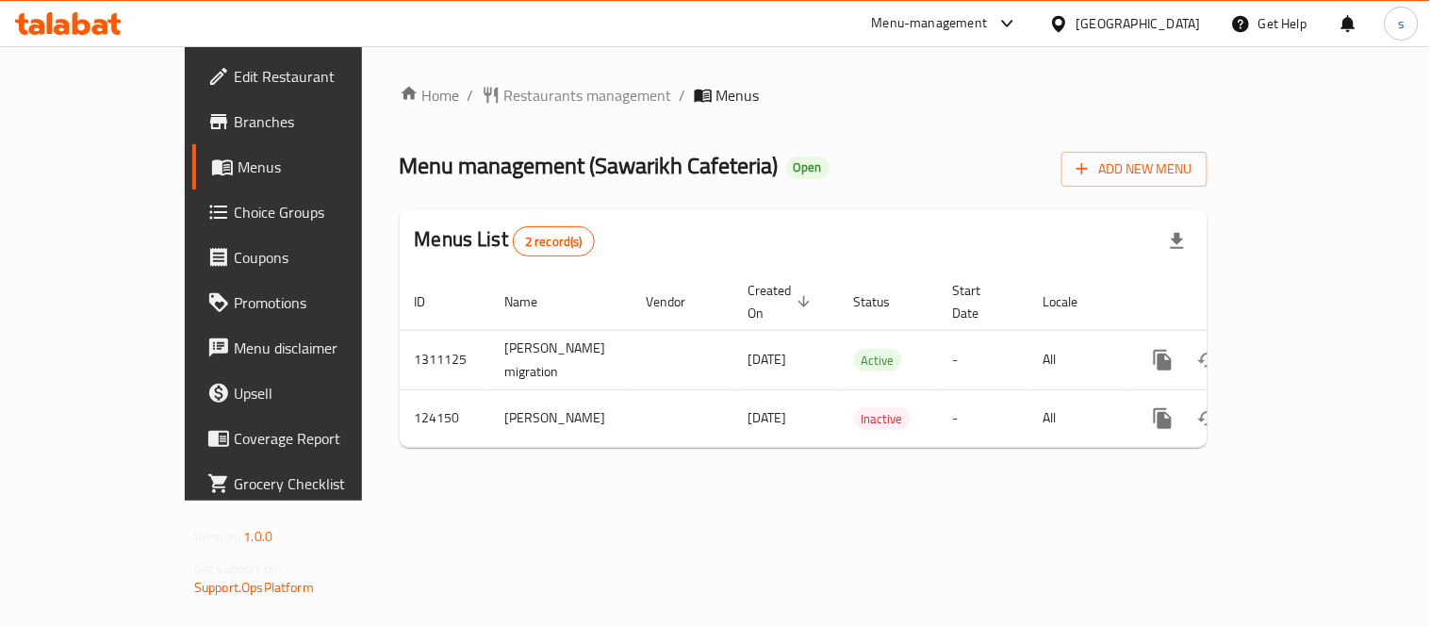
click at [1126, 14] on div "[GEOGRAPHIC_DATA]" at bounding box center [1139, 23] width 124 height 21
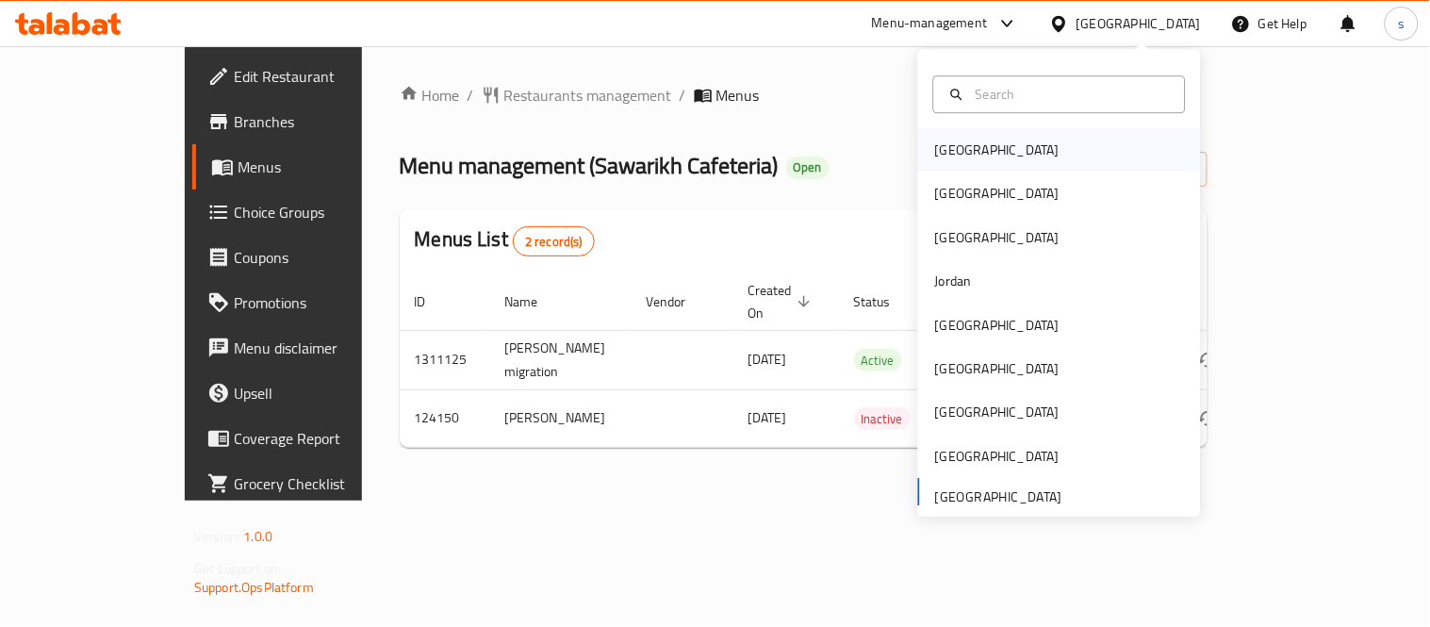
click at [946, 145] on div "[GEOGRAPHIC_DATA]" at bounding box center [997, 150] width 124 height 21
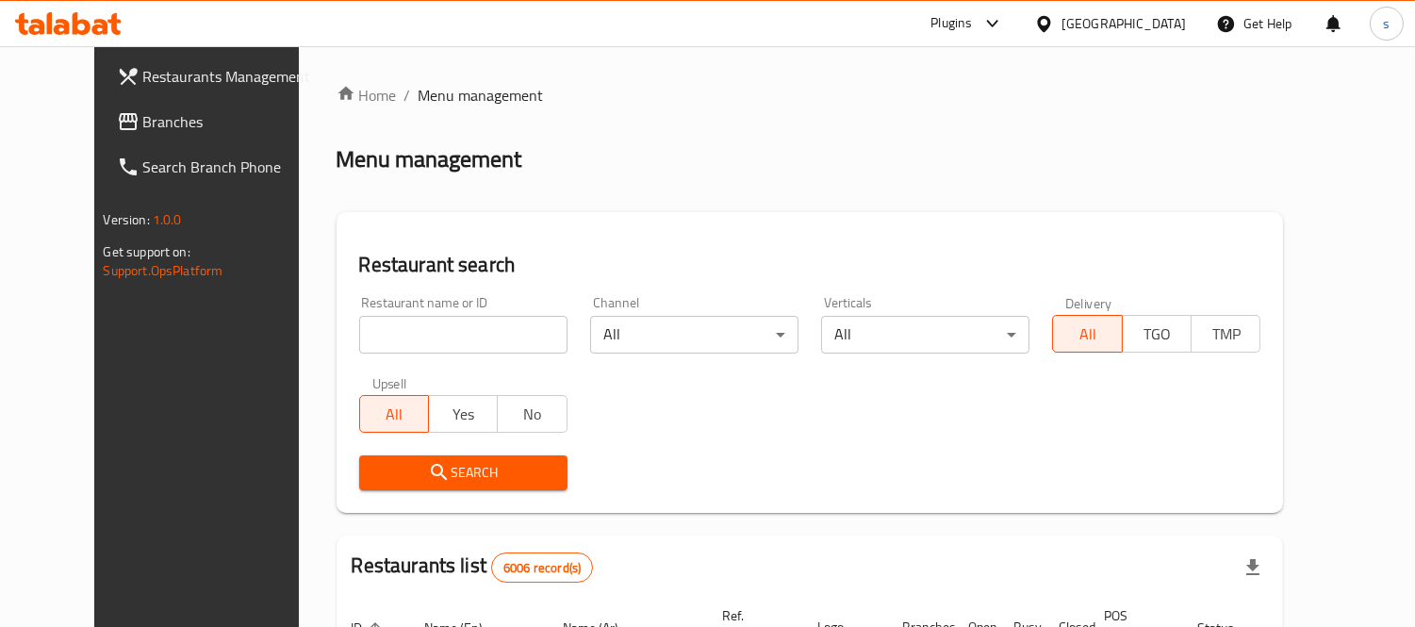
click at [124, 138] on link "Branches" at bounding box center [216, 121] width 229 height 45
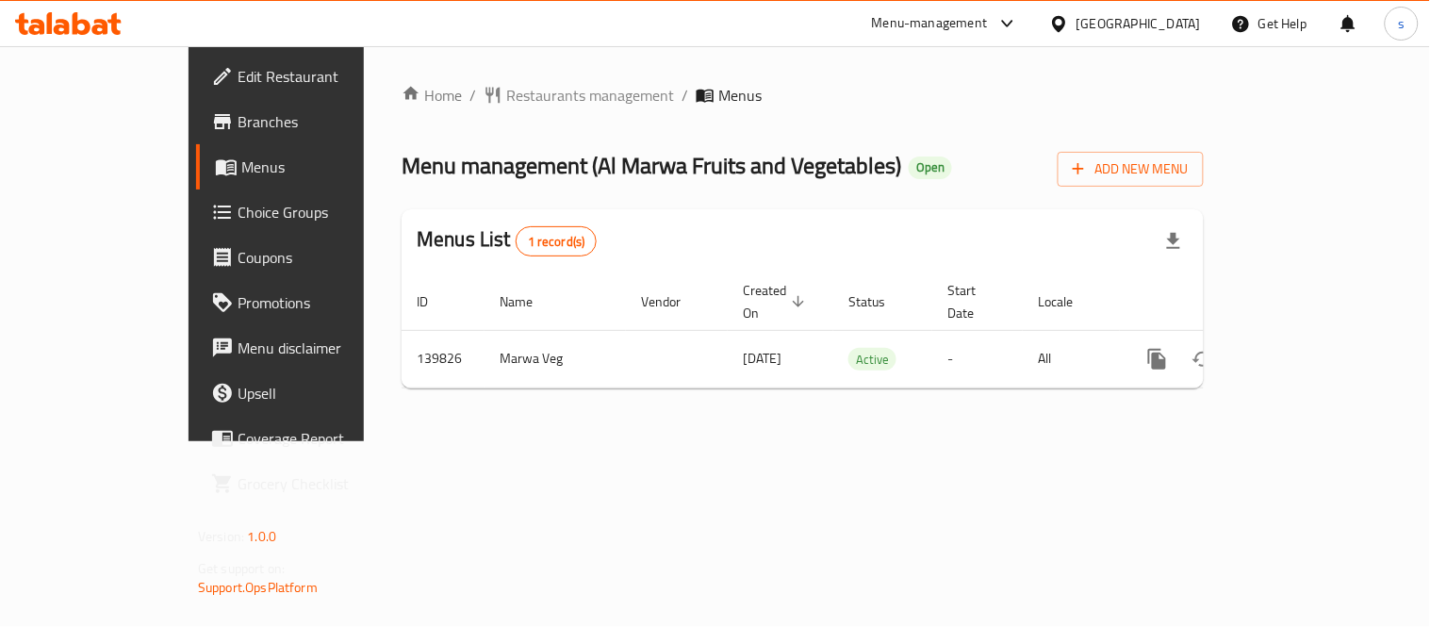
click at [1158, 11] on div "[GEOGRAPHIC_DATA]" at bounding box center [1125, 23] width 182 height 45
click at [1019, 26] on icon at bounding box center [1007, 23] width 23 height 23
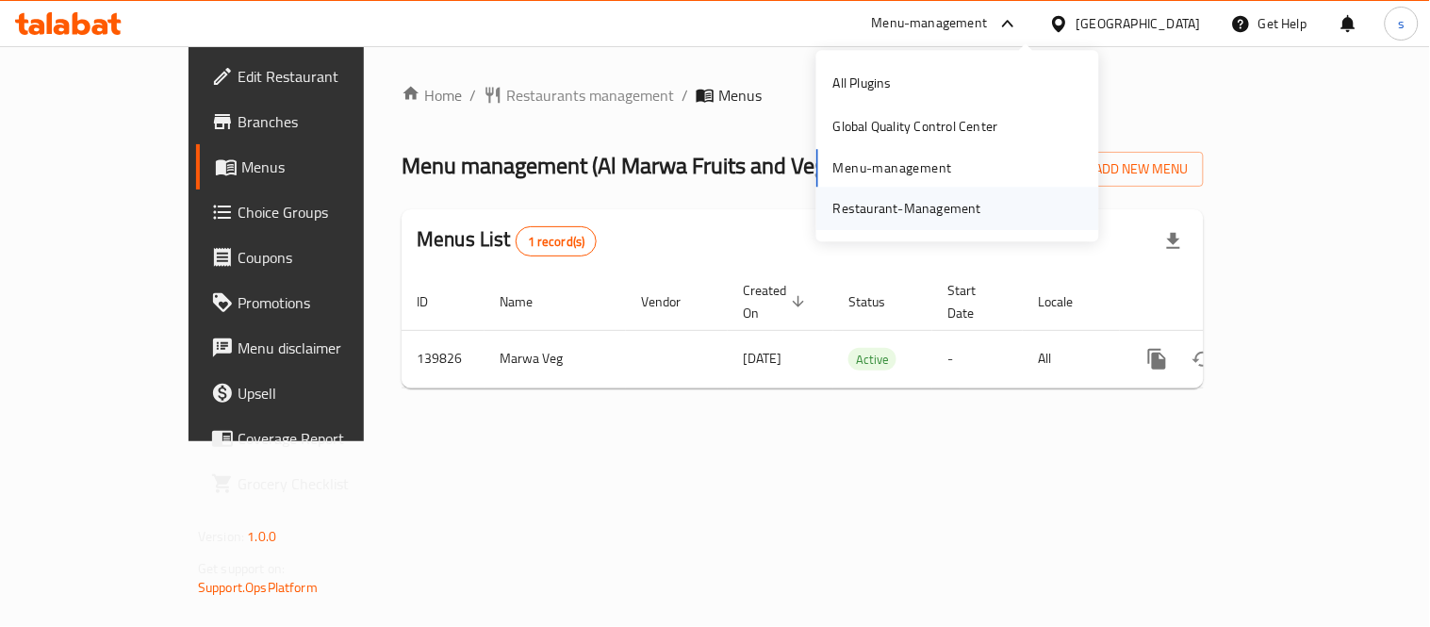
click at [973, 207] on div "Restaurant-Management" at bounding box center [907, 208] width 148 height 21
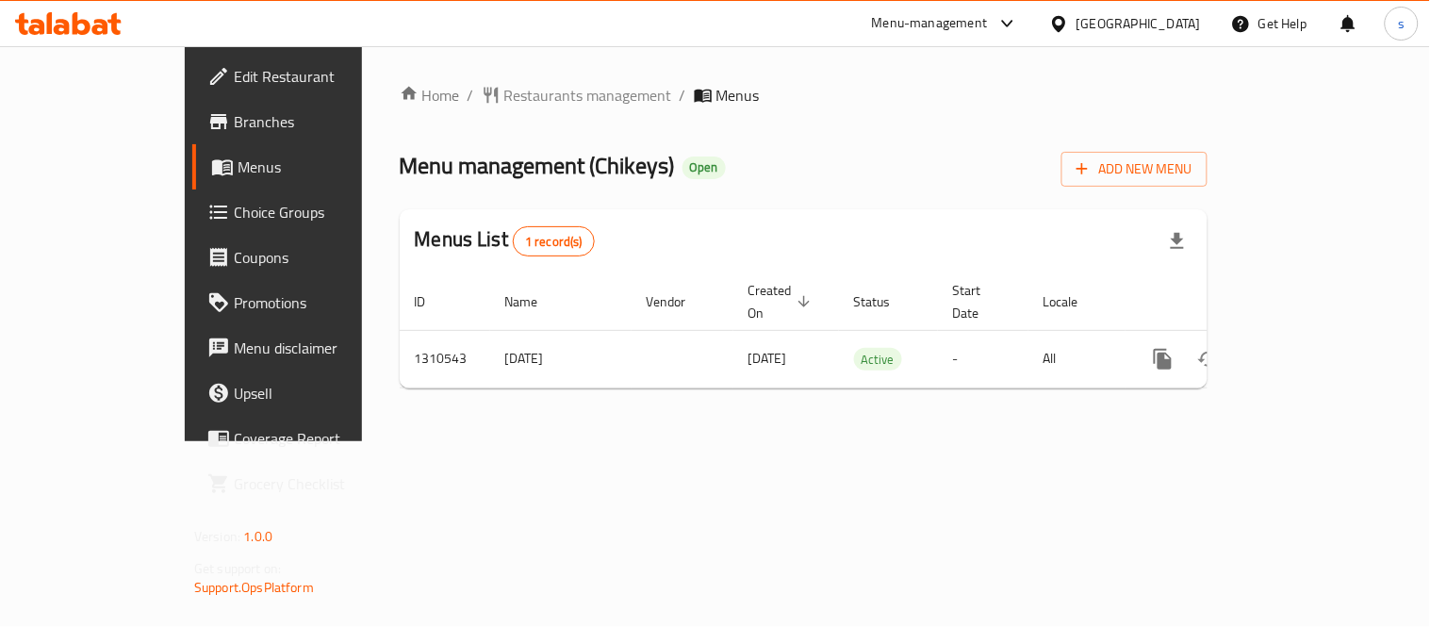
click at [1065, 25] on icon at bounding box center [1058, 23] width 13 height 16
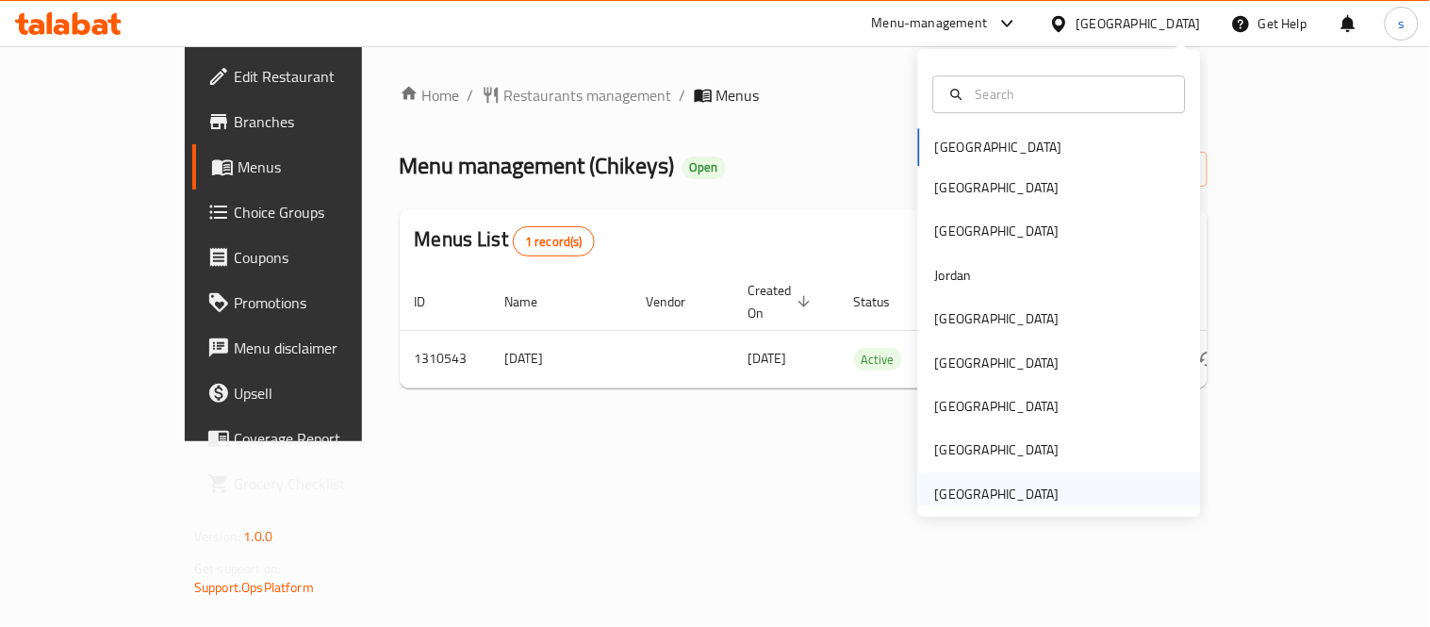
click at [1001, 484] on div "[GEOGRAPHIC_DATA]" at bounding box center [997, 494] width 124 height 21
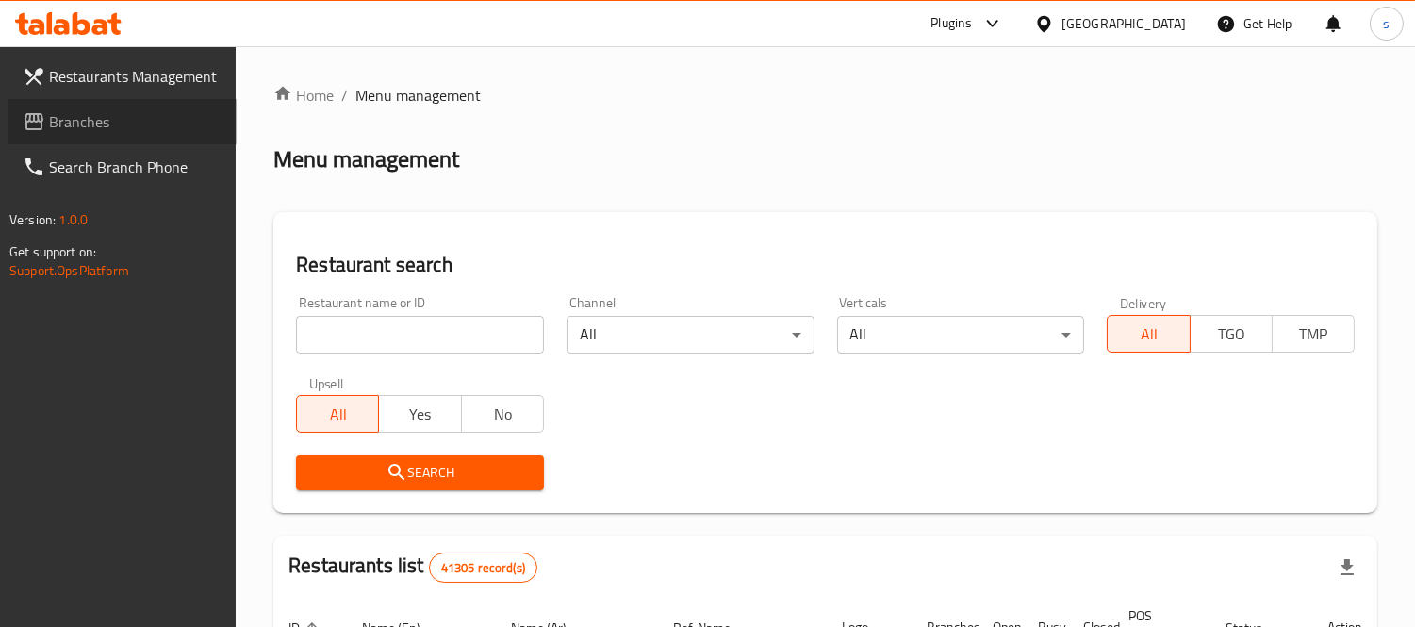
click at [81, 126] on span "Branches" at bounding box center [135, 121] width 173 height 23
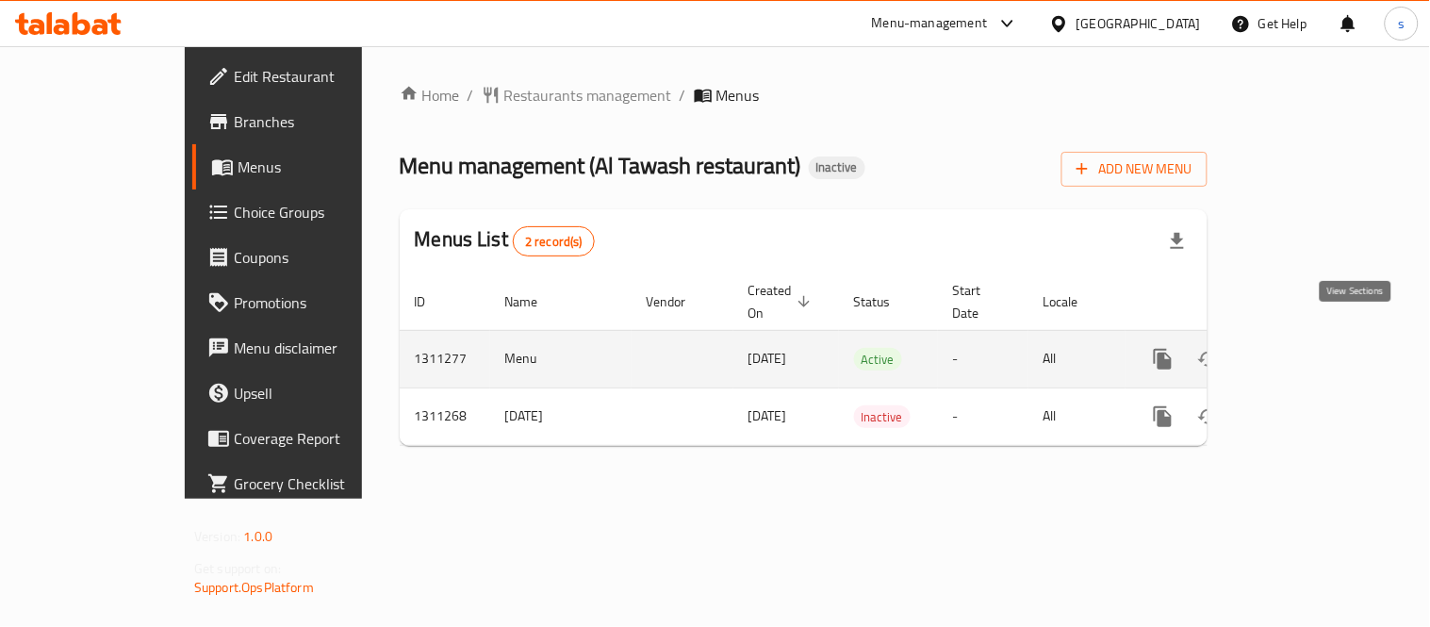
click at [1308, 351] on icon "enhanced table" at bounding box center [1299, 359] width 17 height 17
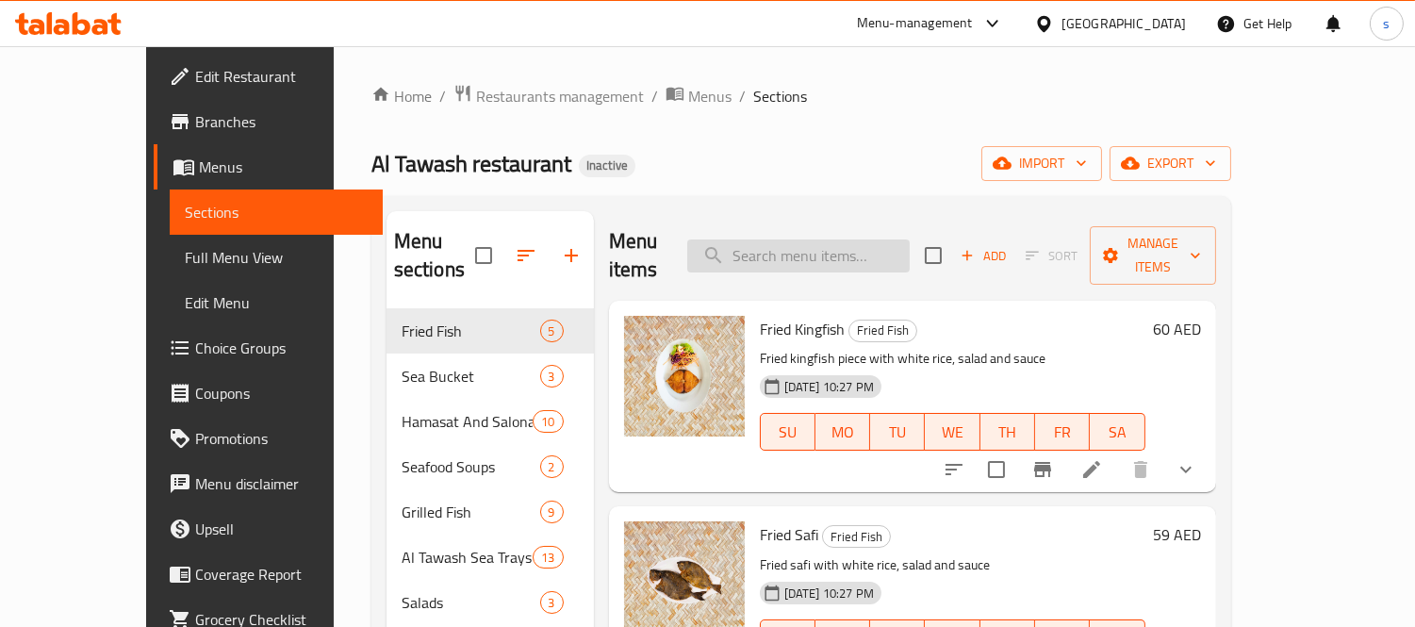
click at [870, 239] on input "search" at bounding box center [798, 255] width 222 height 33
paste input "[PERSON_NAME] served with rice"
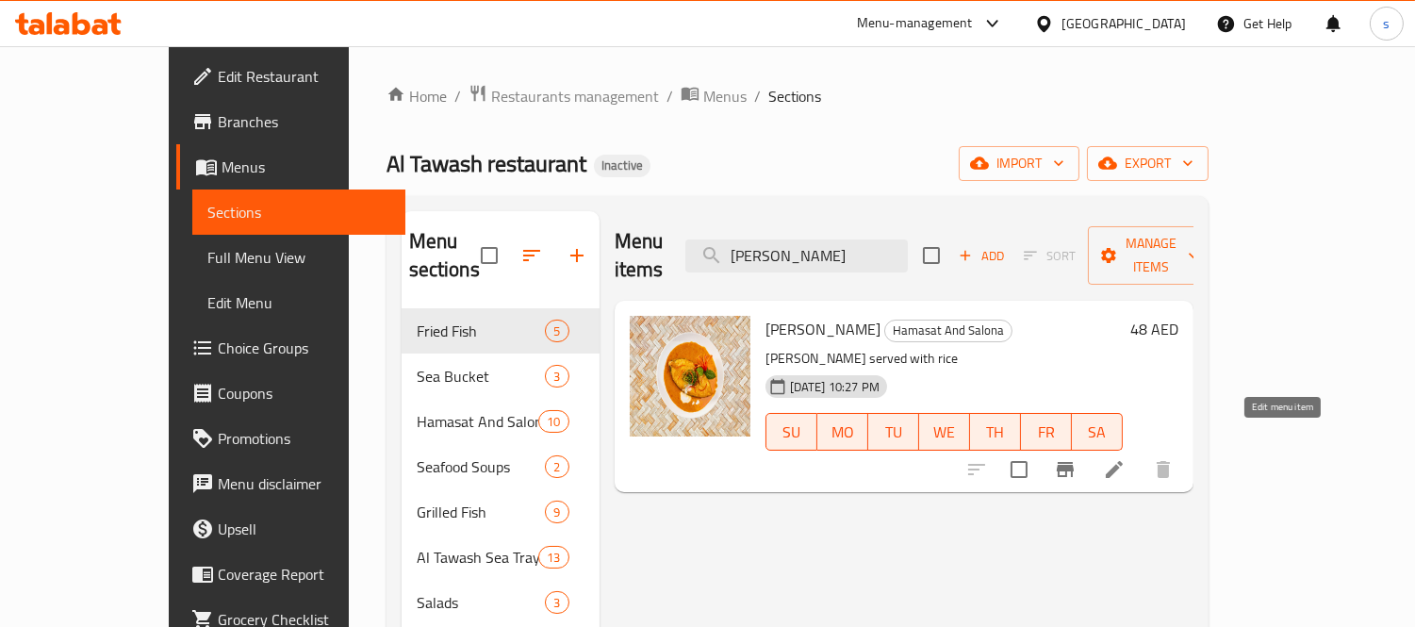
type input "[PERSON_NAME]"
click at [1123, 461] on icon at bounding box center [1114, 469] width 17 height 17
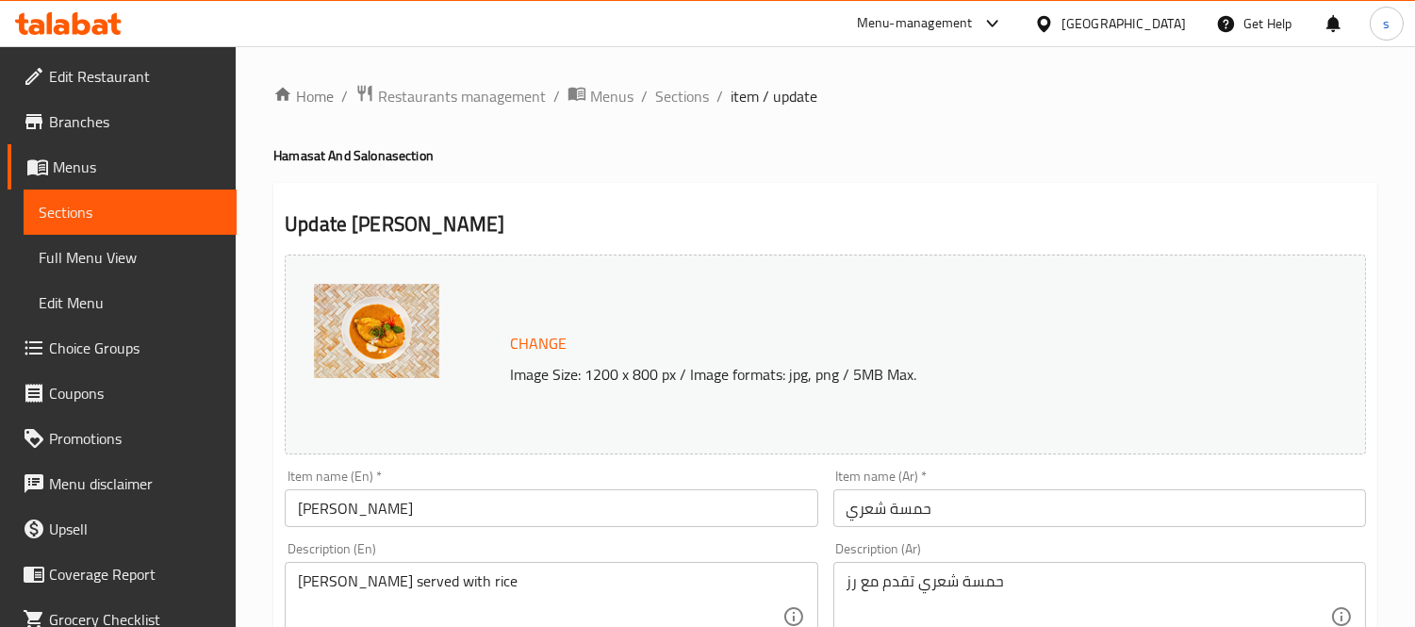
click at [152, 219] on span "Sections" at bounding box center [130, 212] width 183 height 23
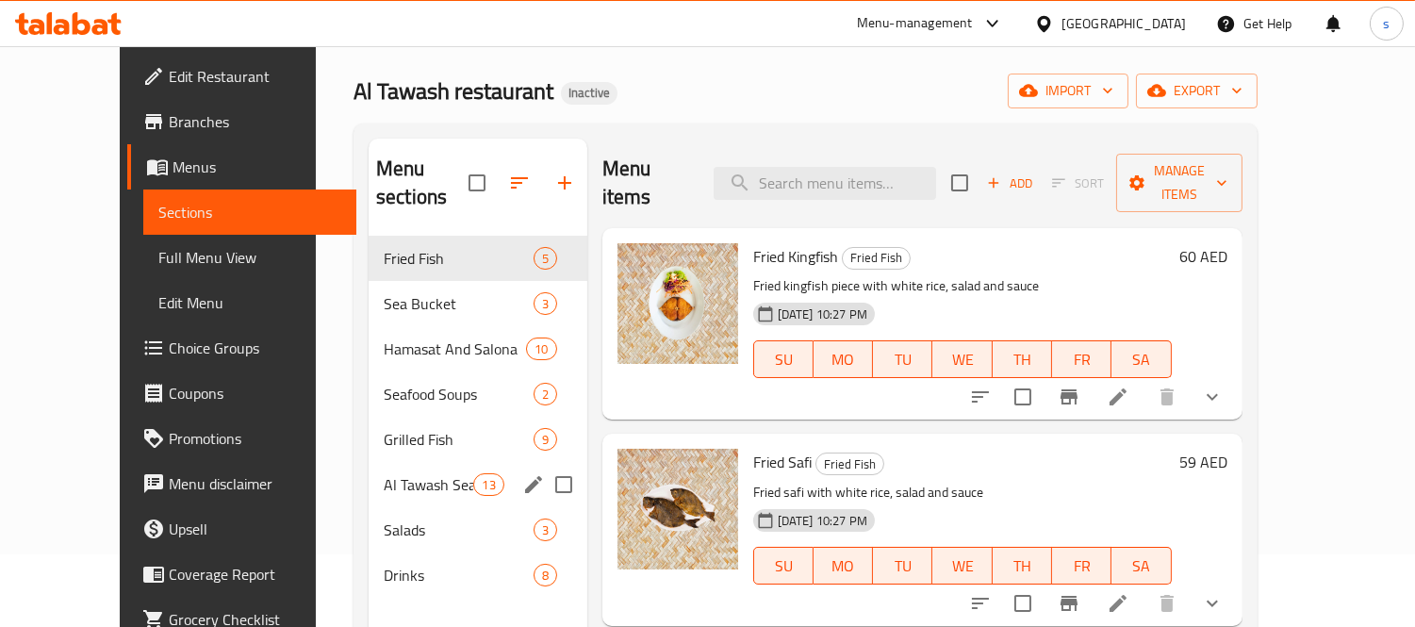
scroll to position [54, 0]
